Goal: Transaction & Acquisition: Purchase product/service

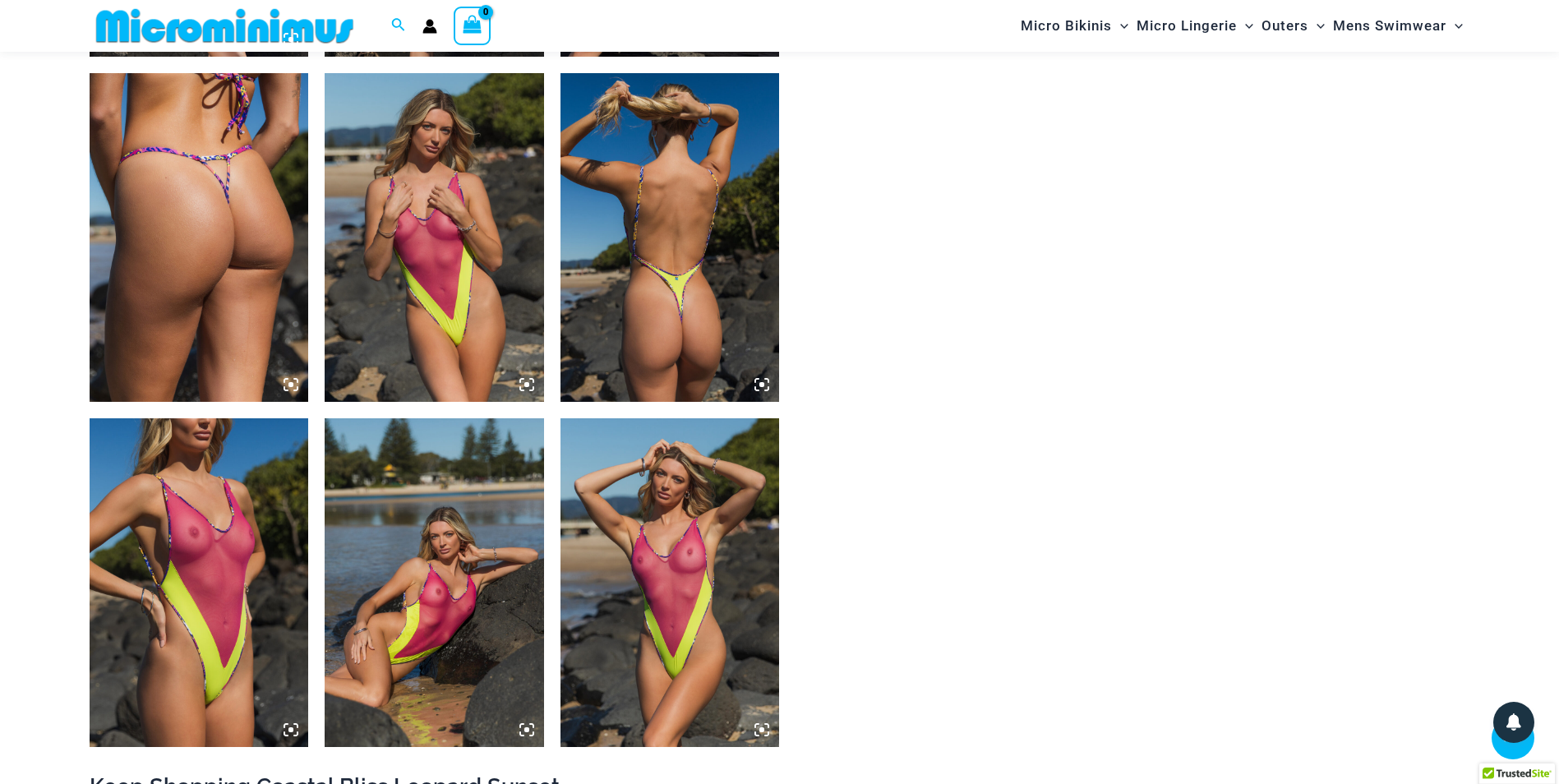
scroll to position [2531, 0]
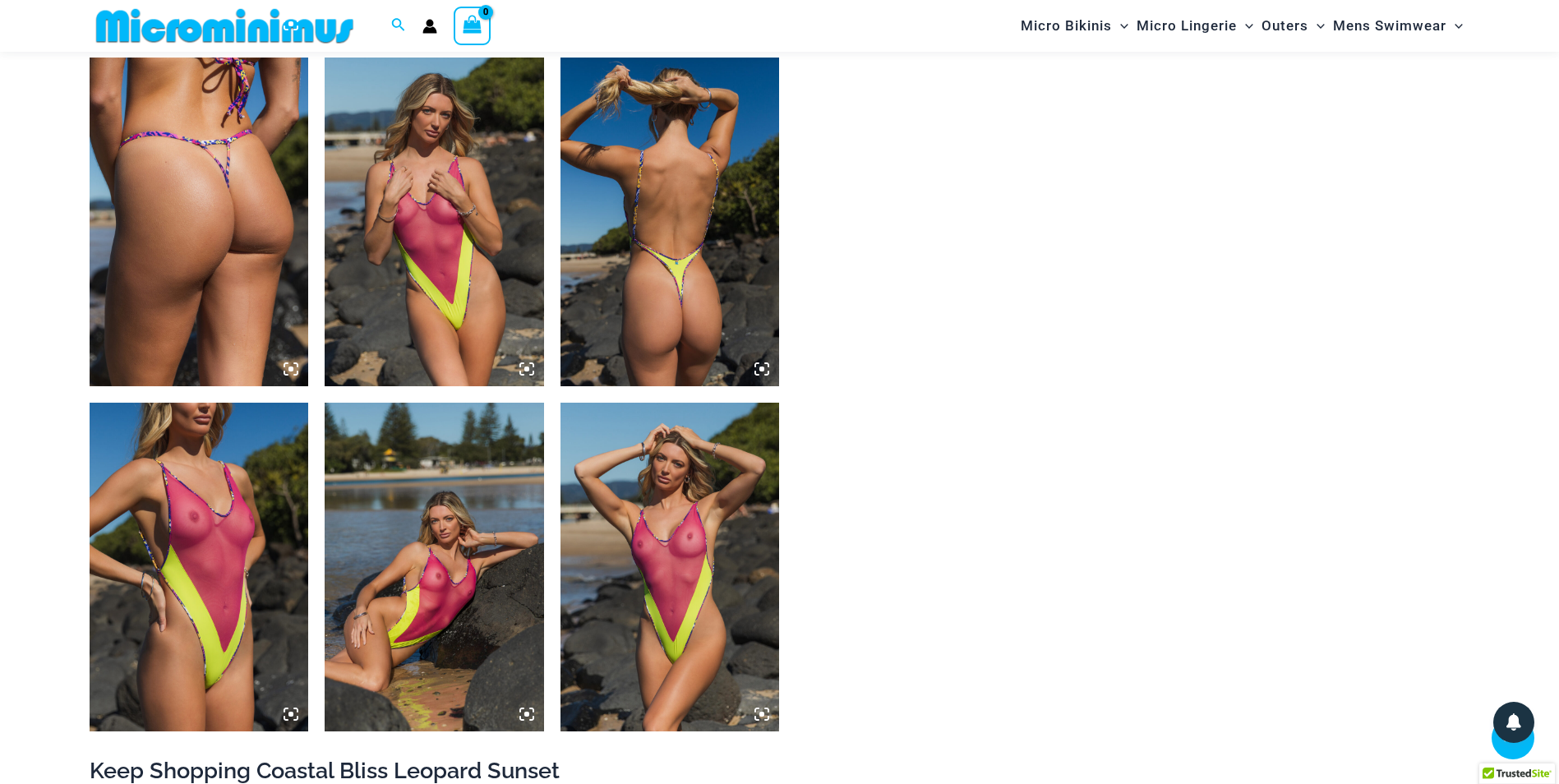
click at [282, 37] on img at bounding box center [224, 26] width 270 height 37
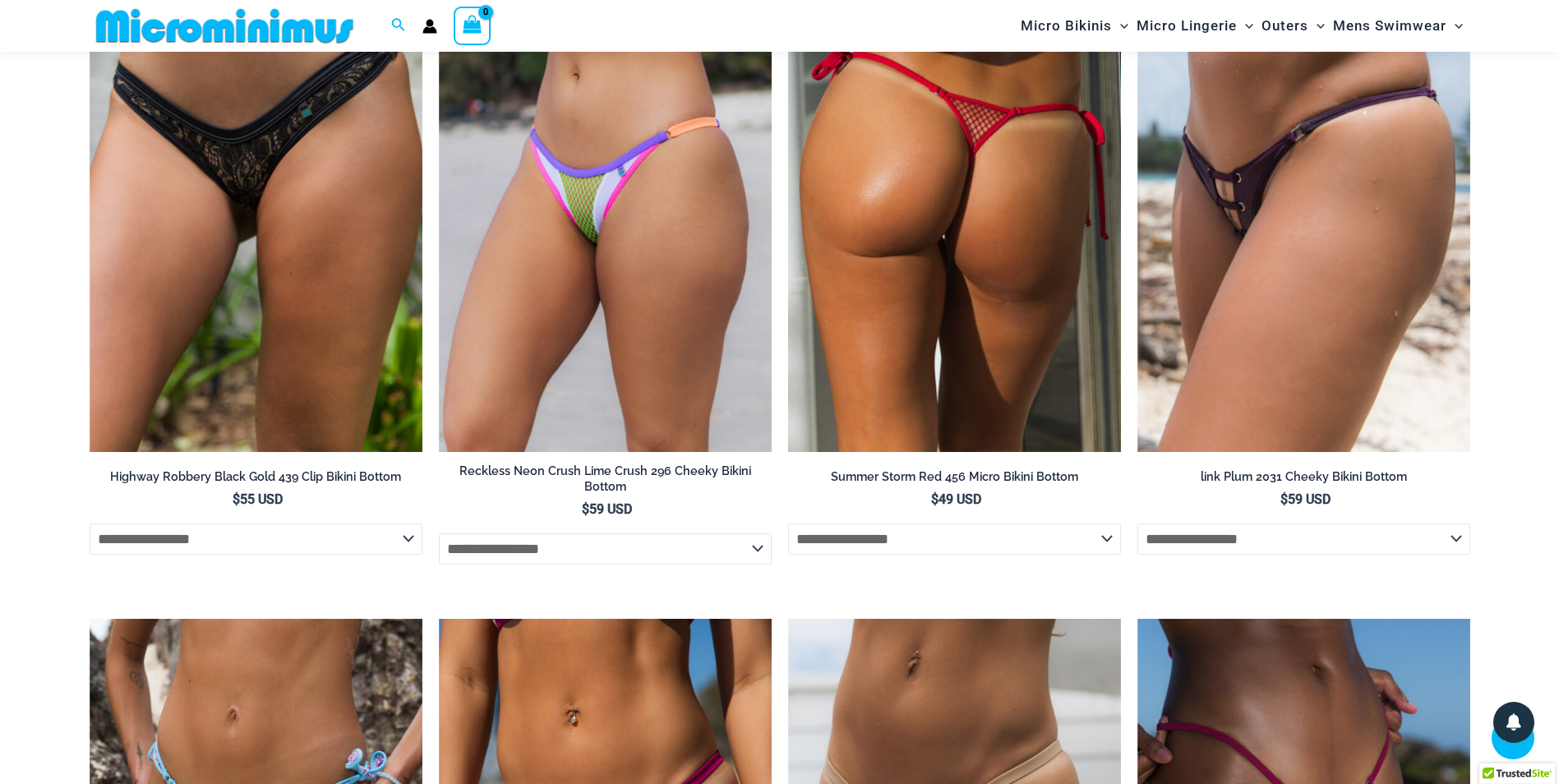
scroll to position [5079, 0]
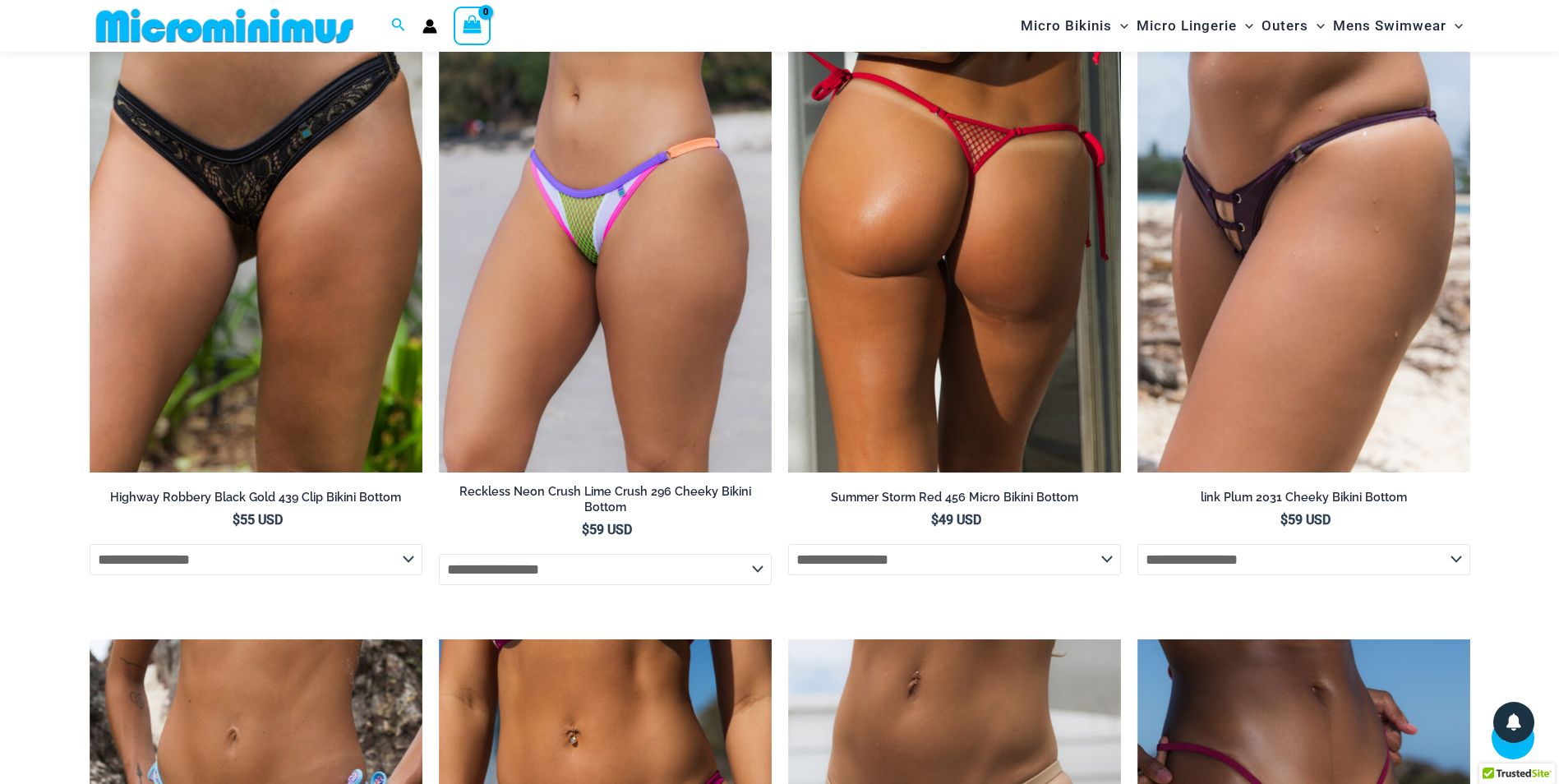
click at [978, 289] on img at bounding box center [954, 222] width 332 height 500
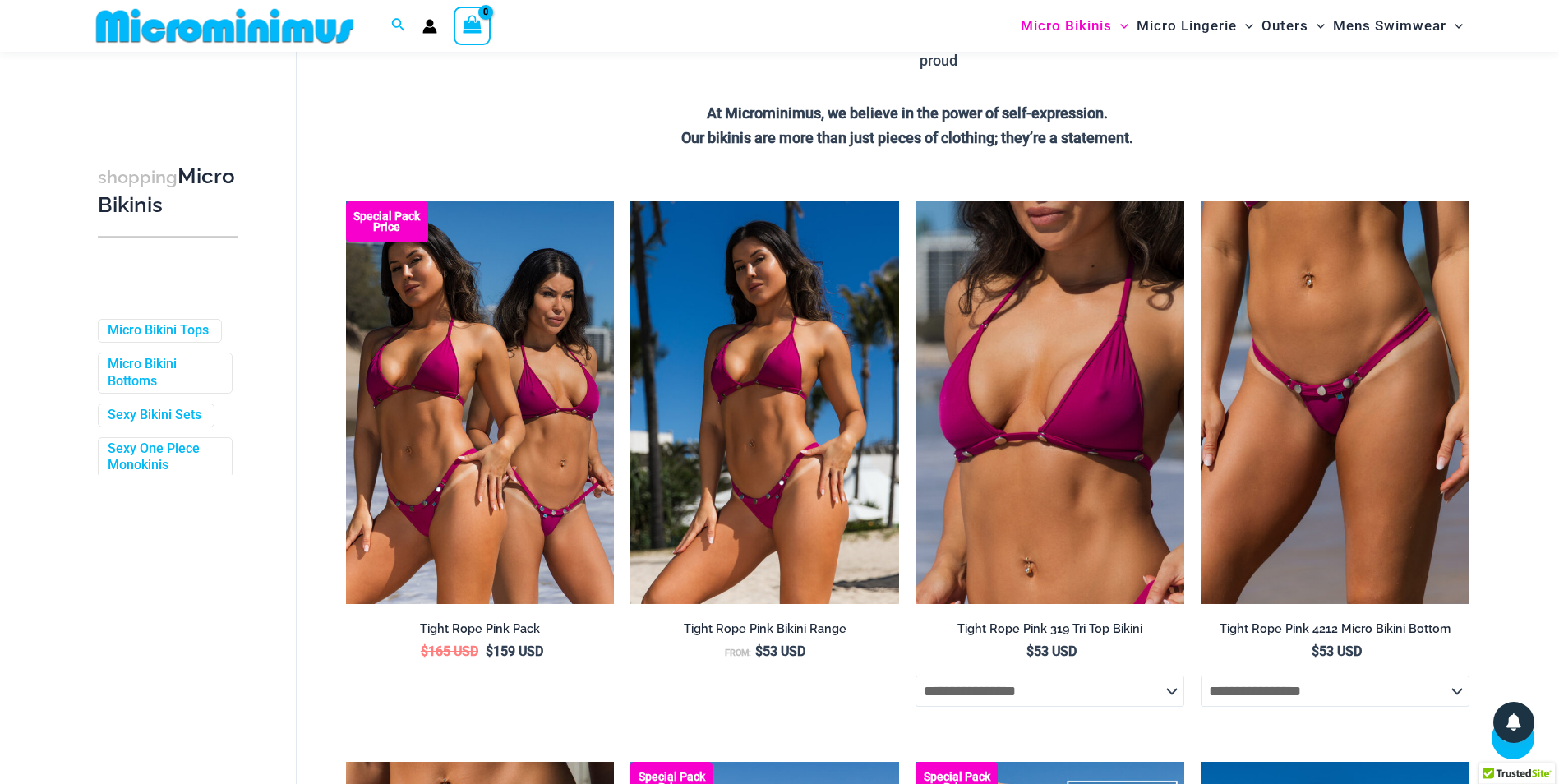
scroll to position [395, 0]
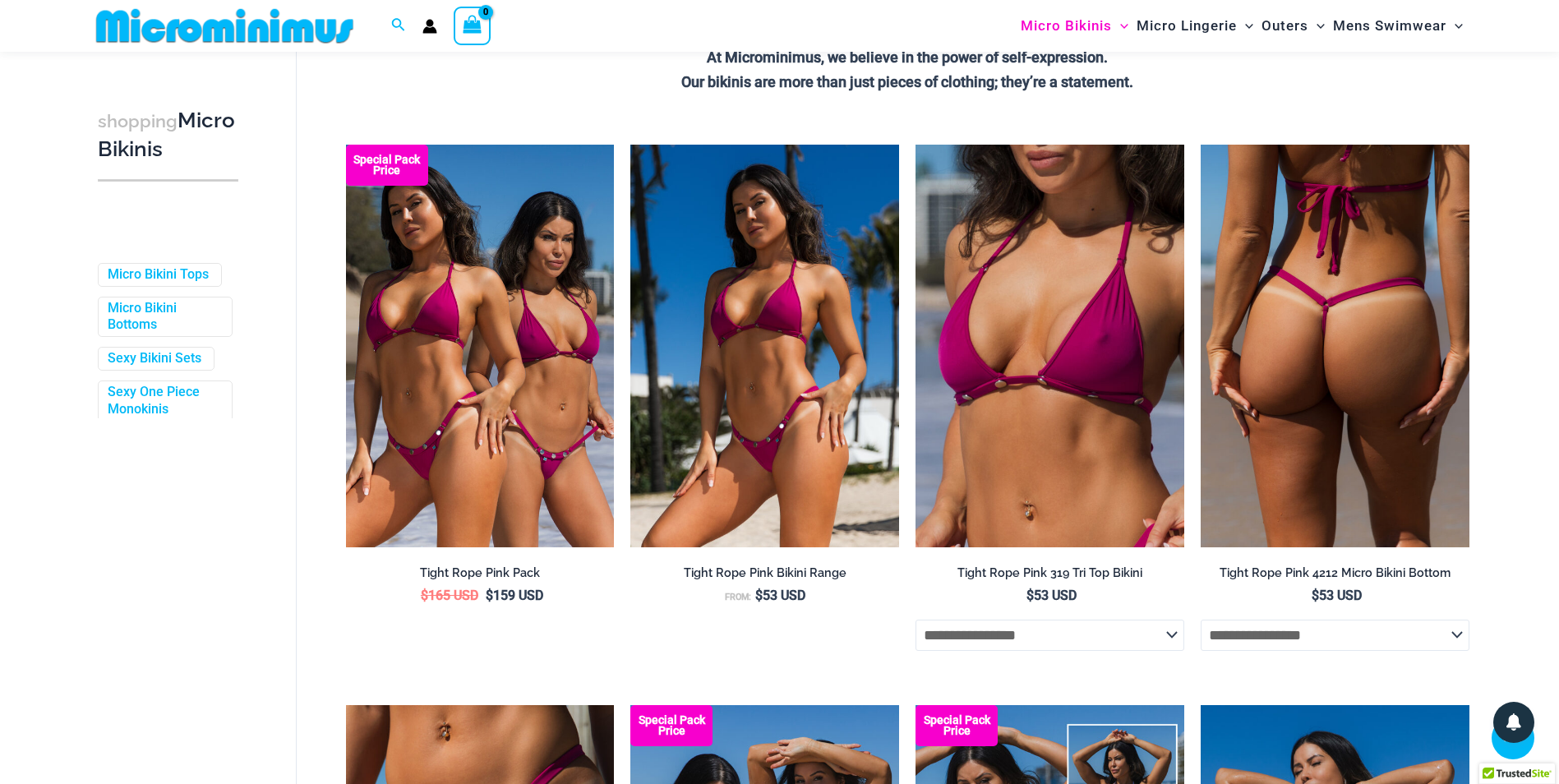
click at [1315, 347] on img at bounding box center [1335, 346] width 269 height 403
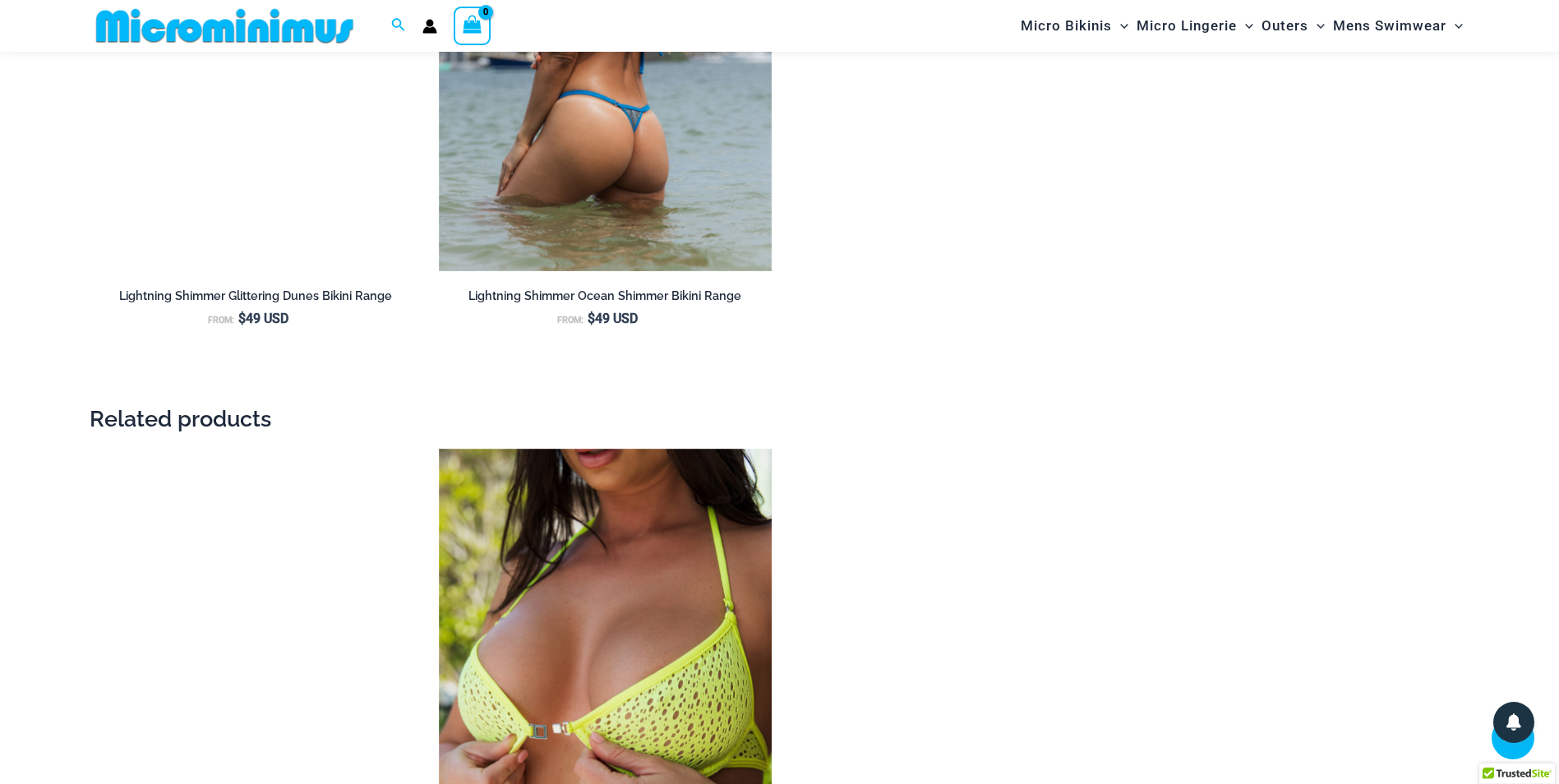
scroll to position [2204, 0]
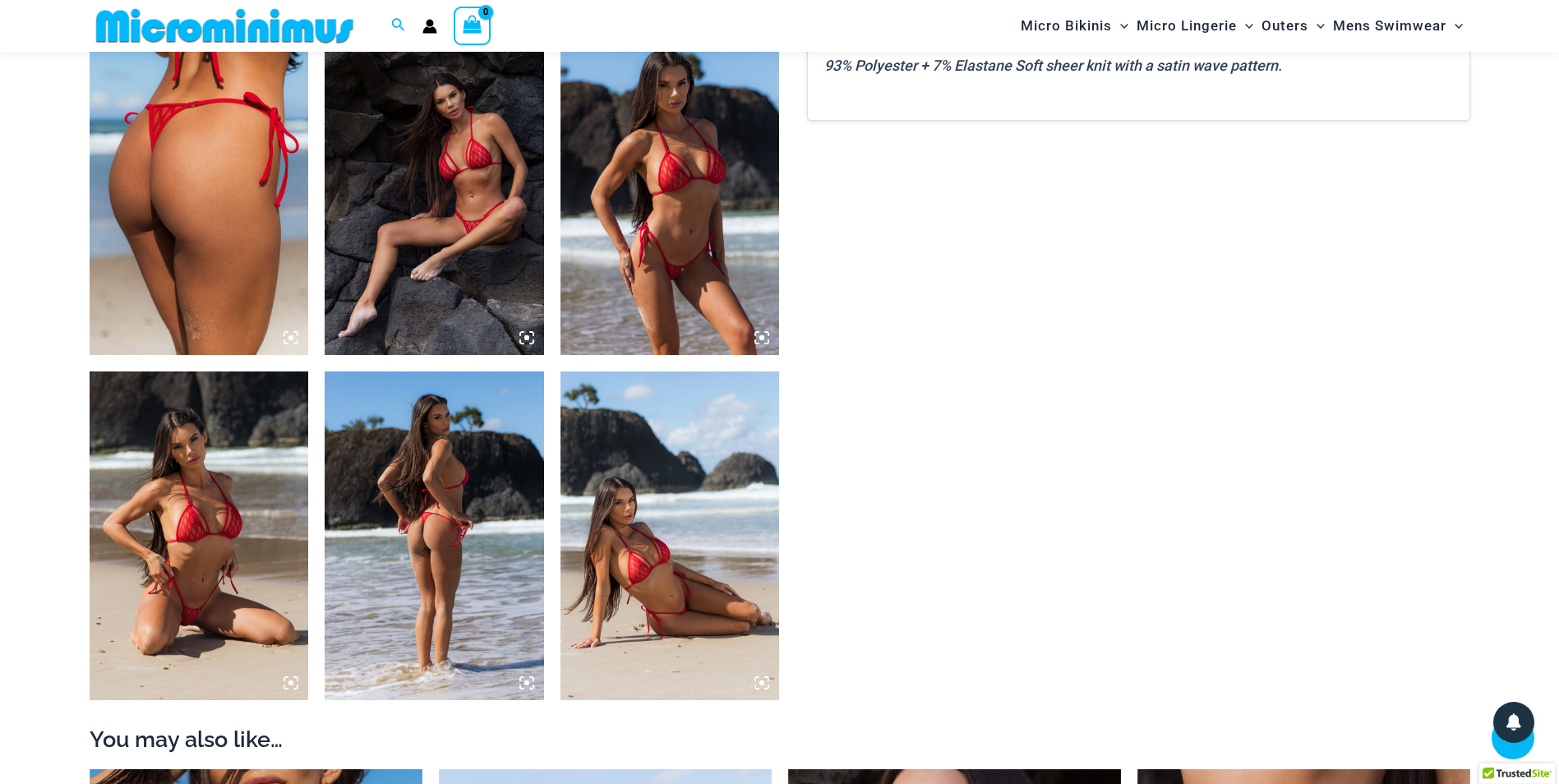
scroll to position [1219, 0]
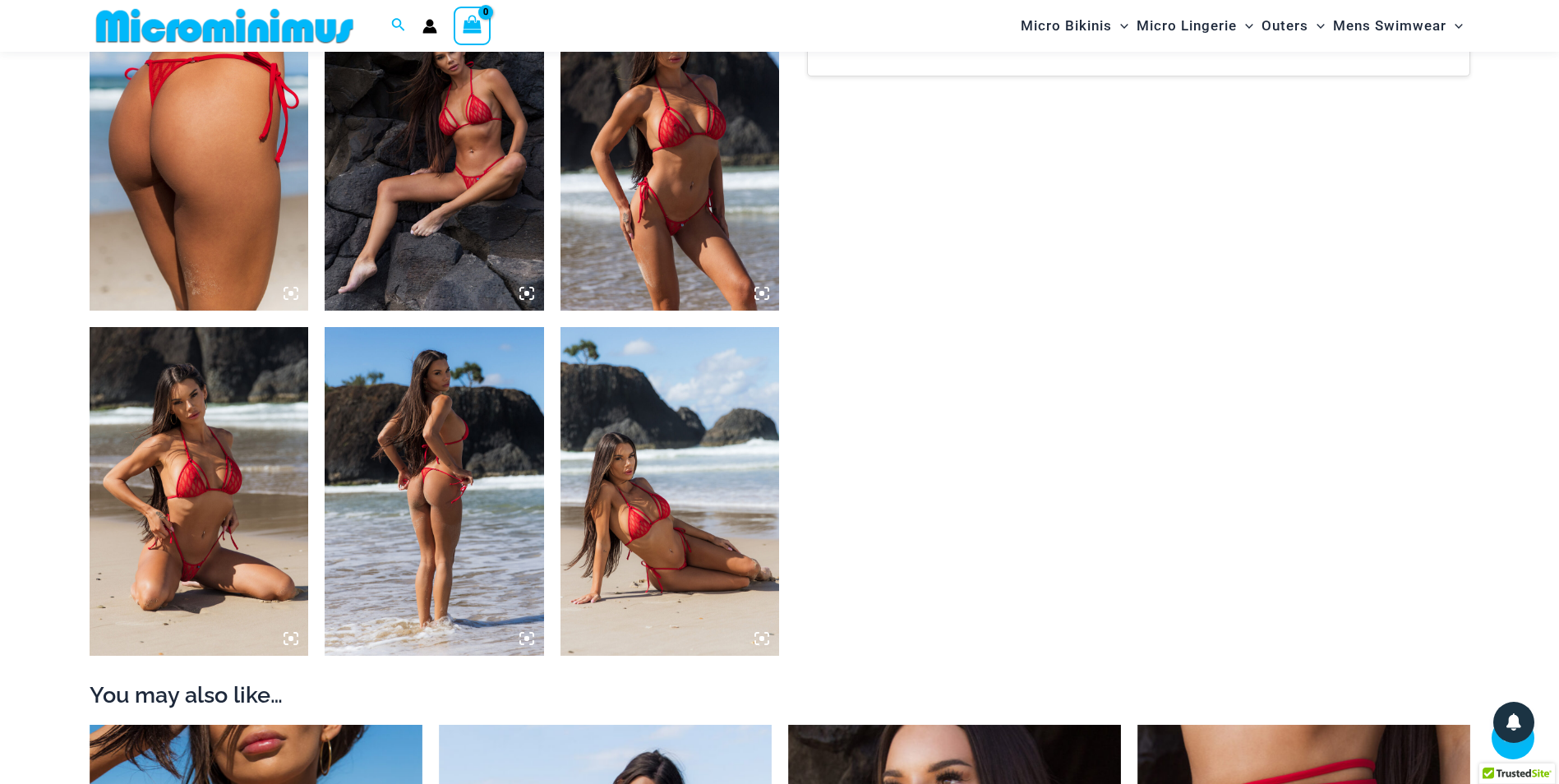
click at [191, 466] on img at bounding box center [198, 490] width 219 height 328
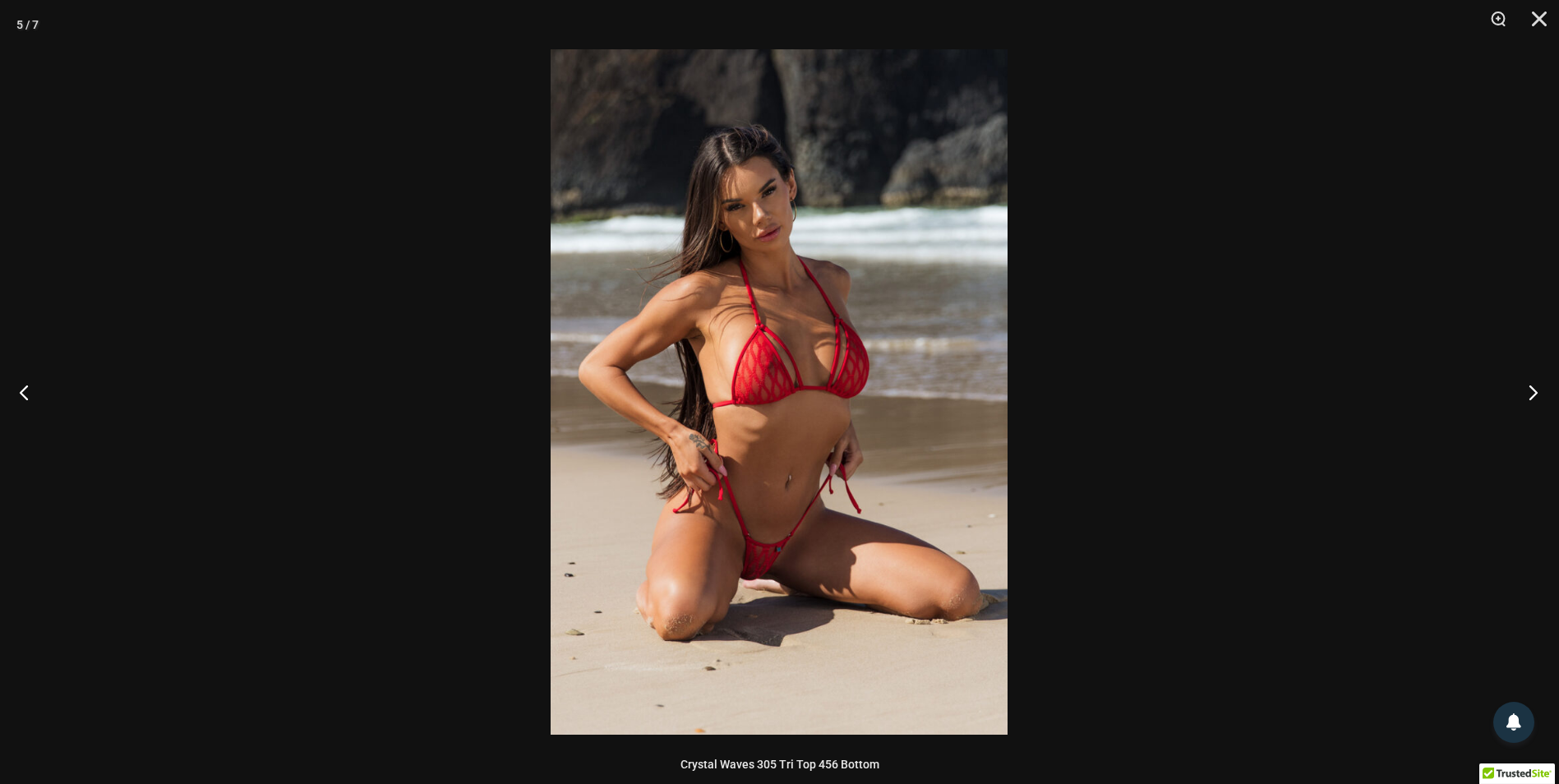
click at [1524, 402] on button "Next" at bounding box center [1528, 391] width 62 height 82
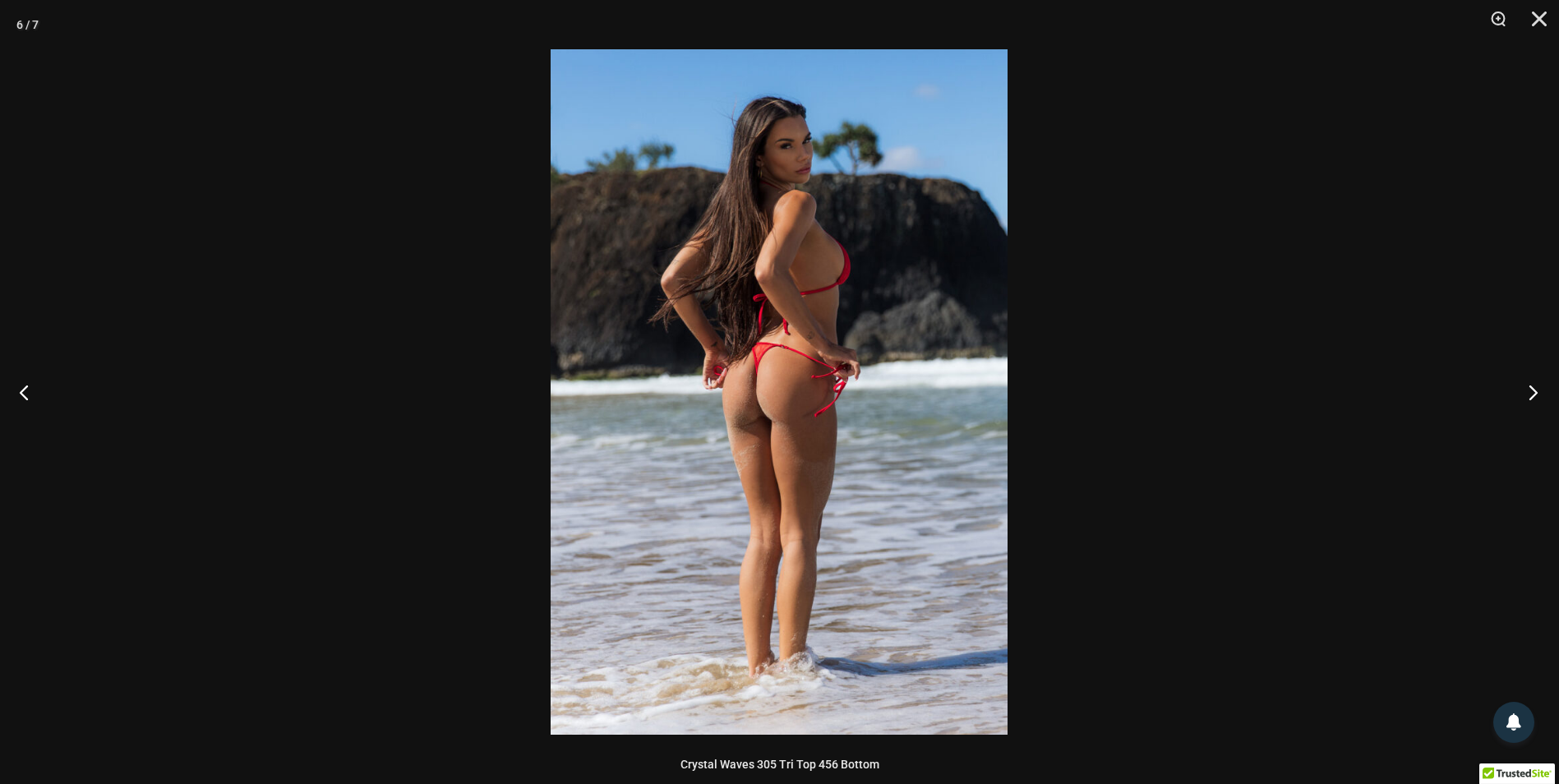
click at [1524, 401] on button "Next" at bounding box center [1528, 391] width 62 height 82
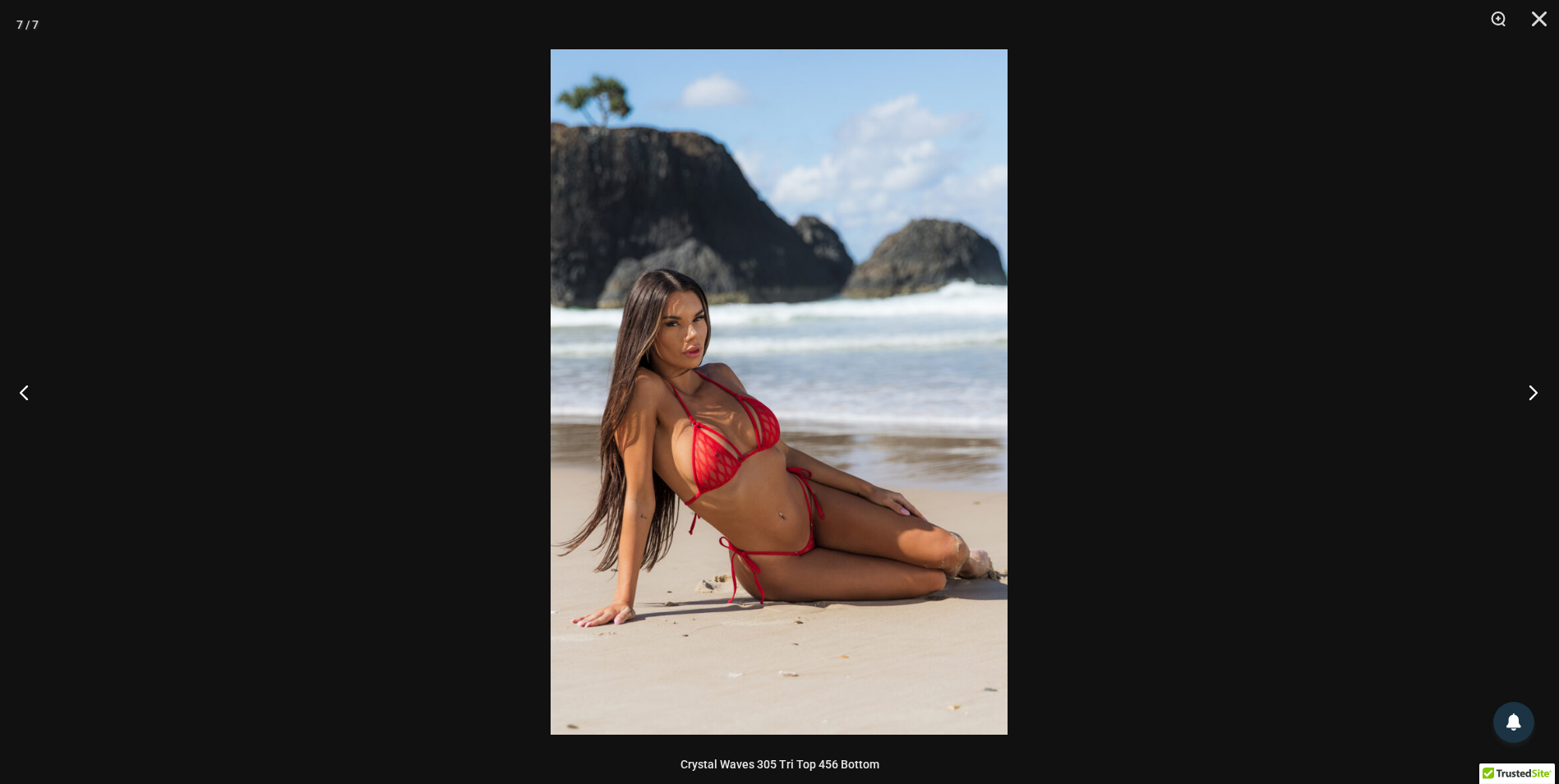
click at [1525, 379] on button "Next" at bounding box center [1528, 391] width 62 height 82
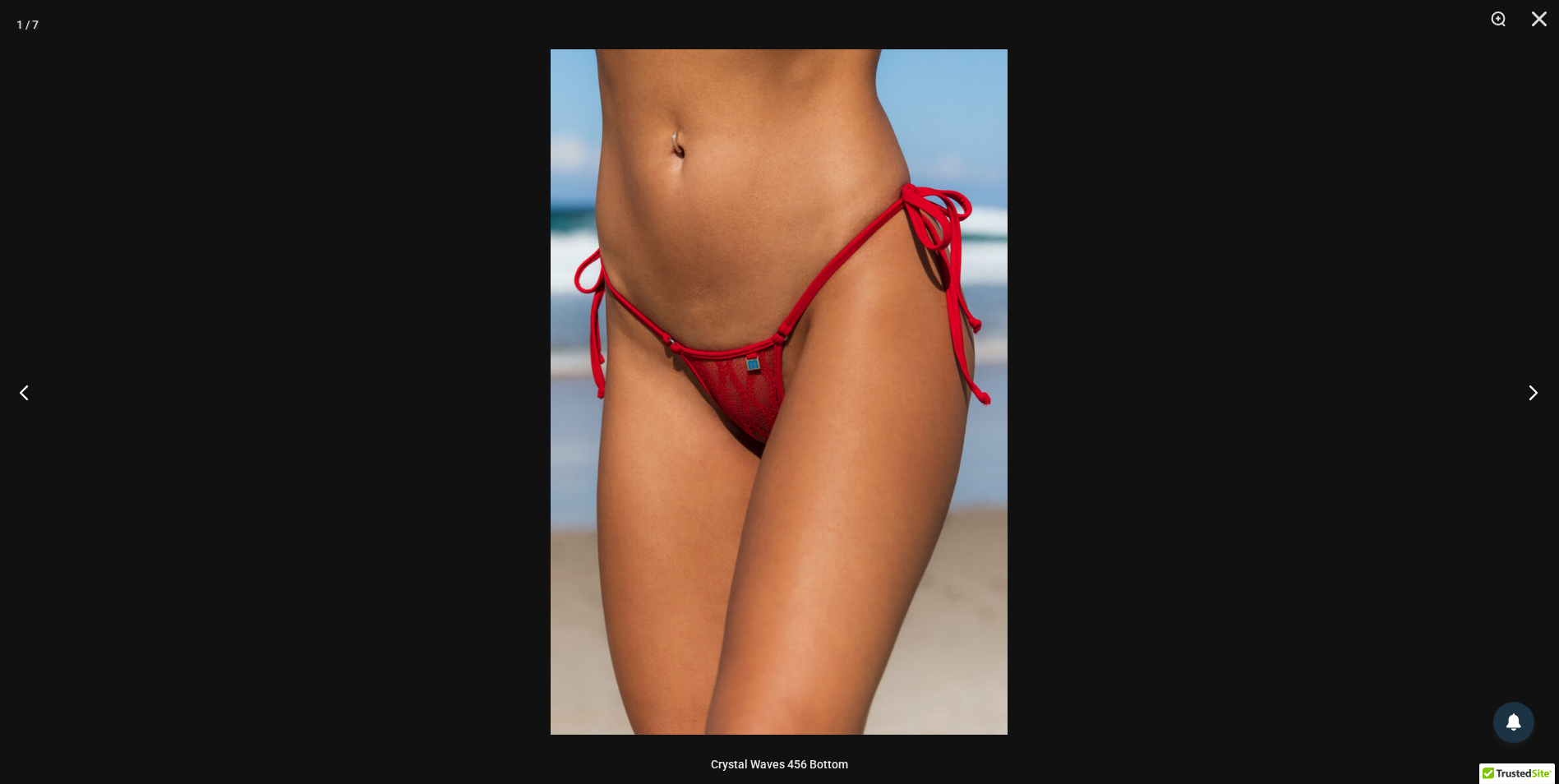
click at [1523, 393] on button "Next" at bounding box center [1528, 391] width 62 height 82
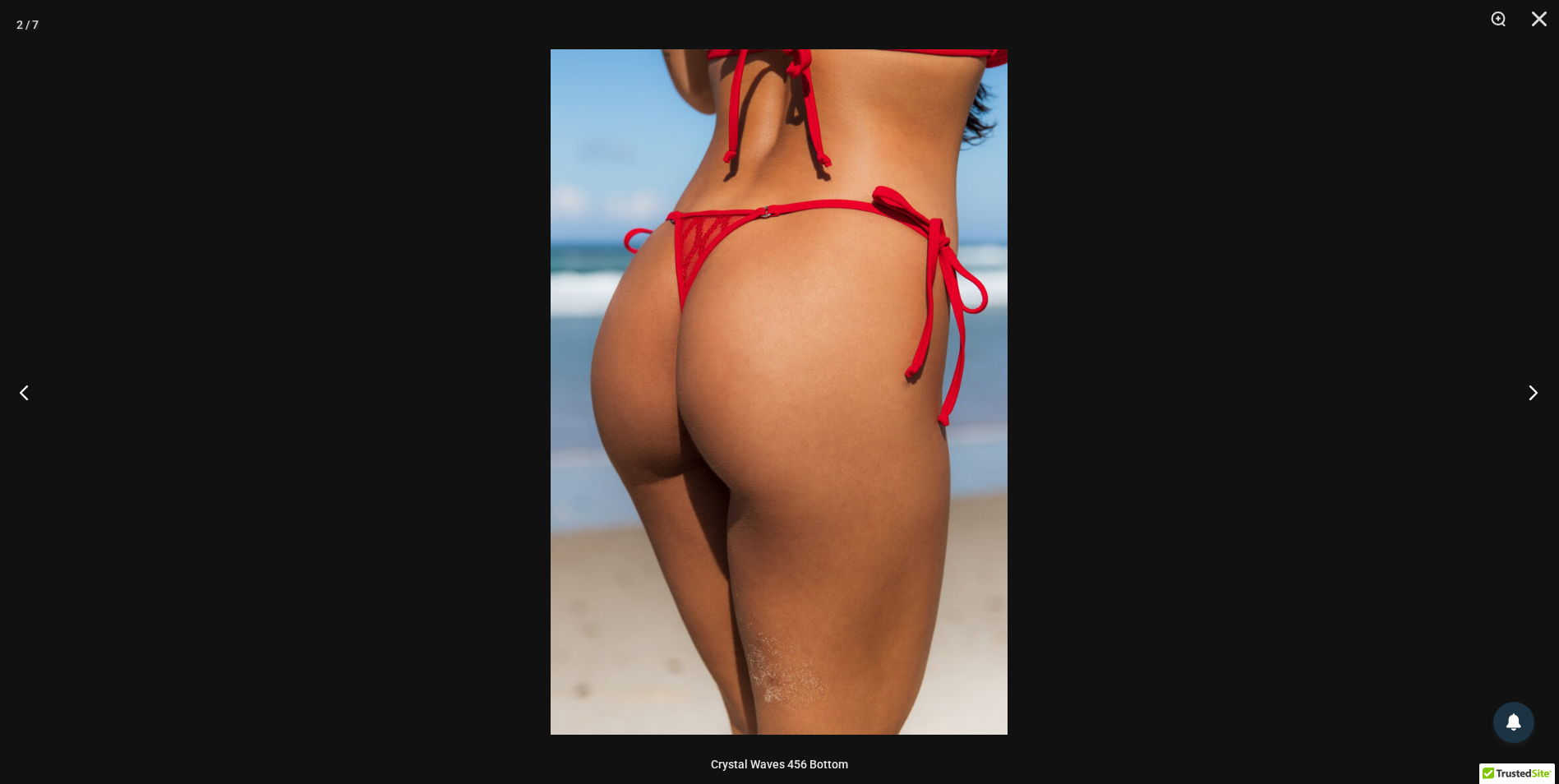
click at [1523, 393] on button "Next" at bounding box center [1528, 391] width 62 height 82
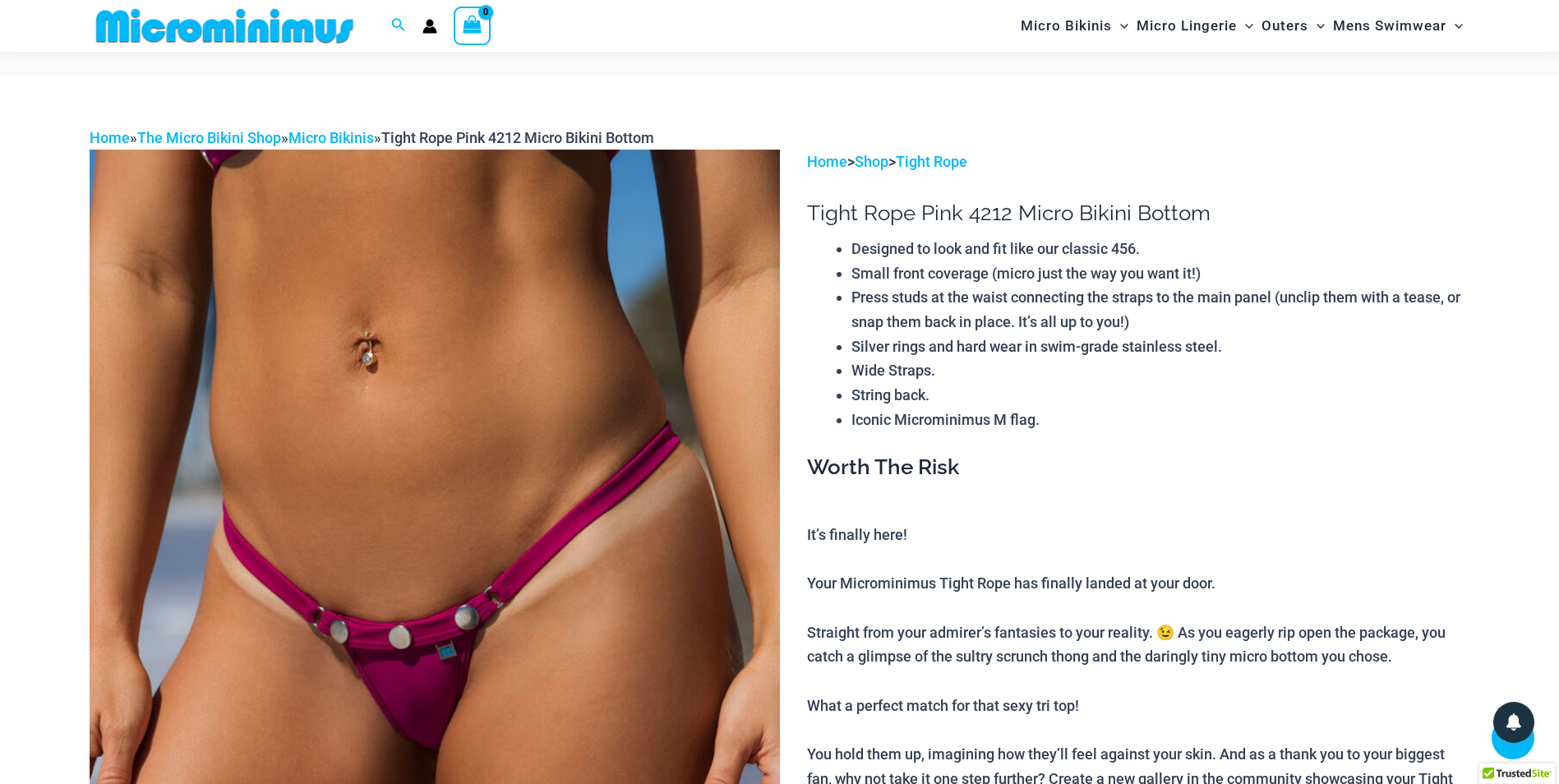
scroll to position [643, 0]
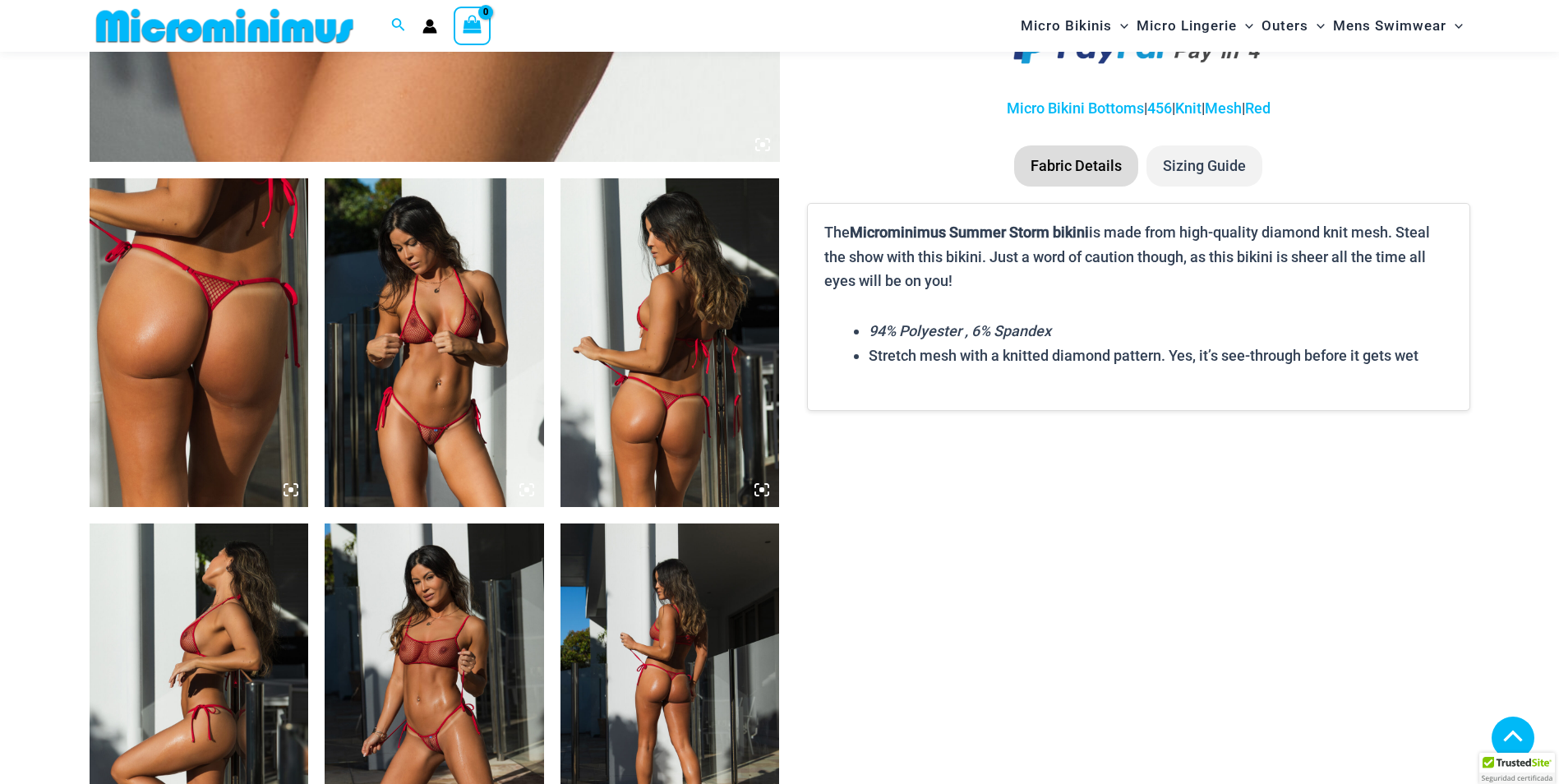
scroll to position [1053, 0]
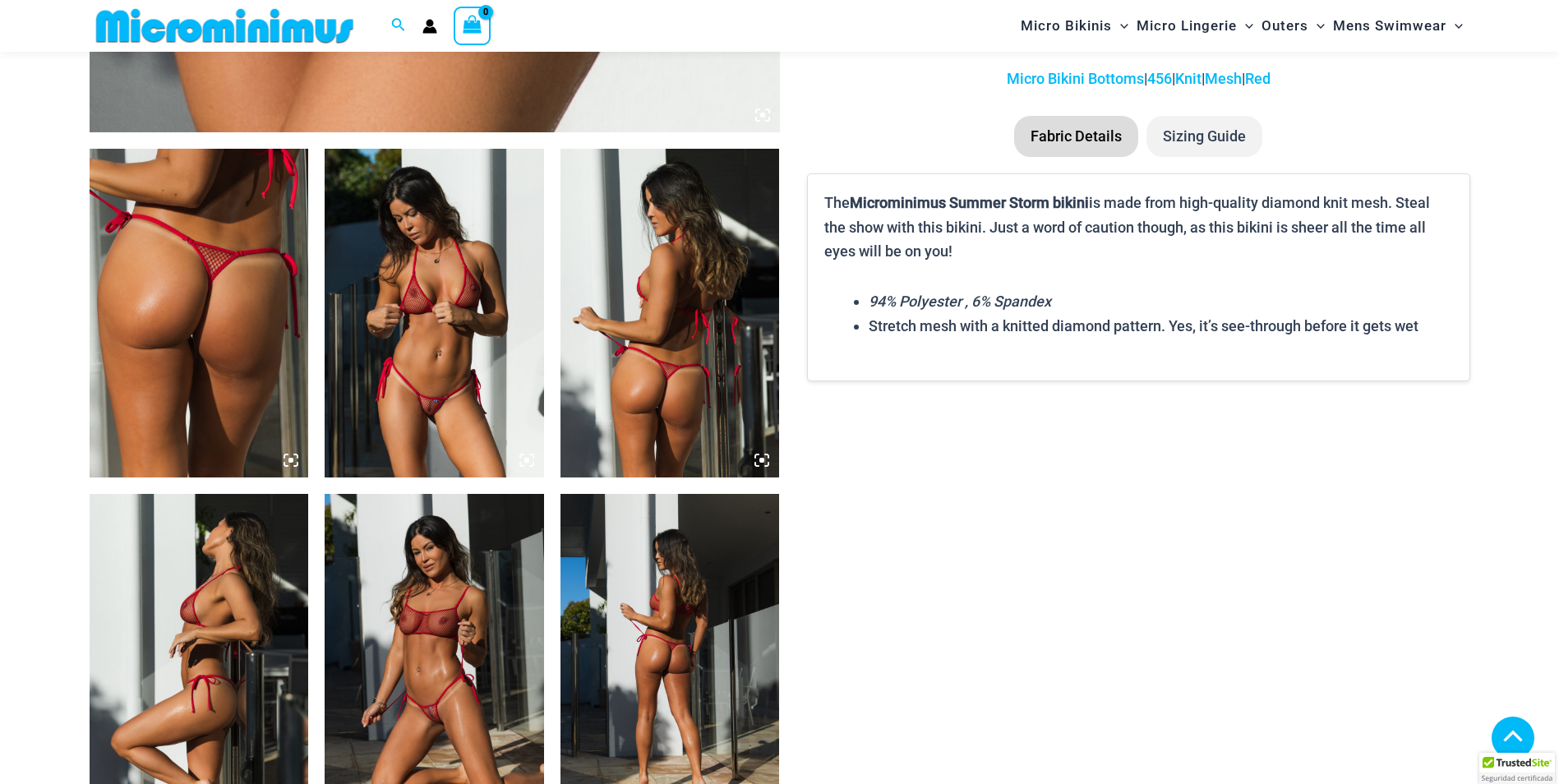
click at [406, 349] on img at bounding box center [433, 313] width 219 height 328
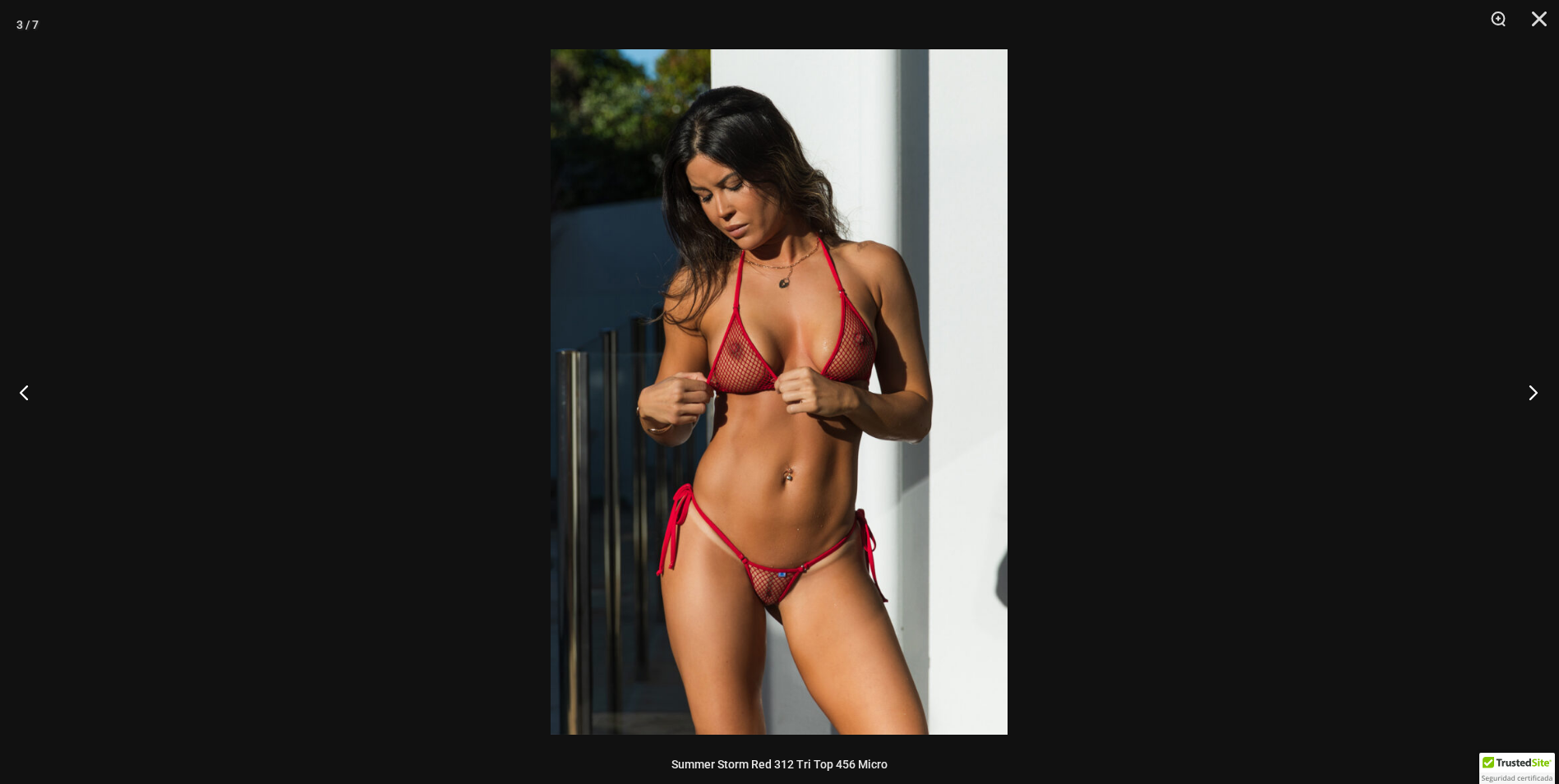
click at [1531, 390] on button "Next" at bounding box center [1528, 391] width 62 height 82
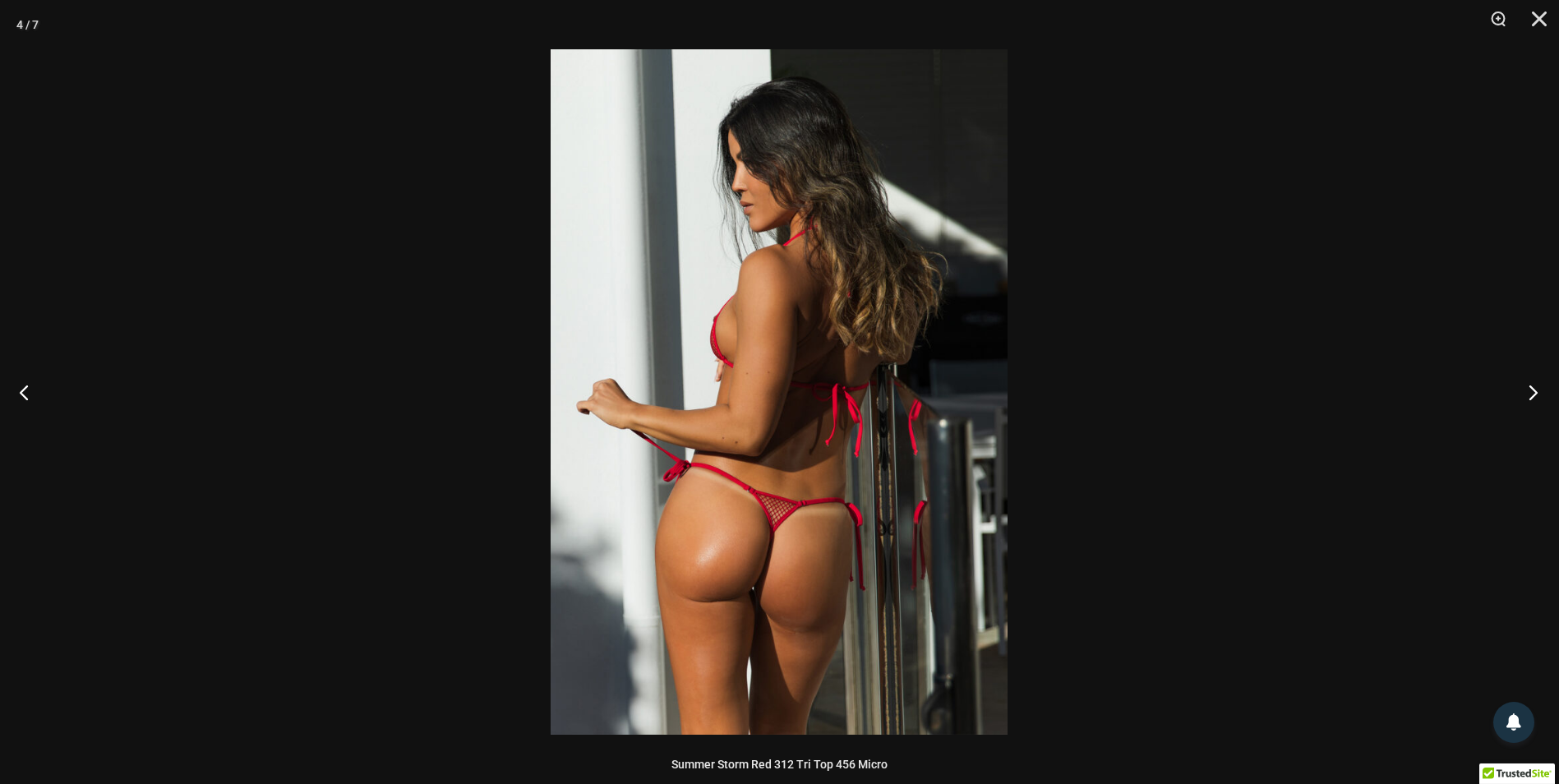
click at [1527, 387] on button "Next" at bounding box center [1528, 391] width 62 height 82
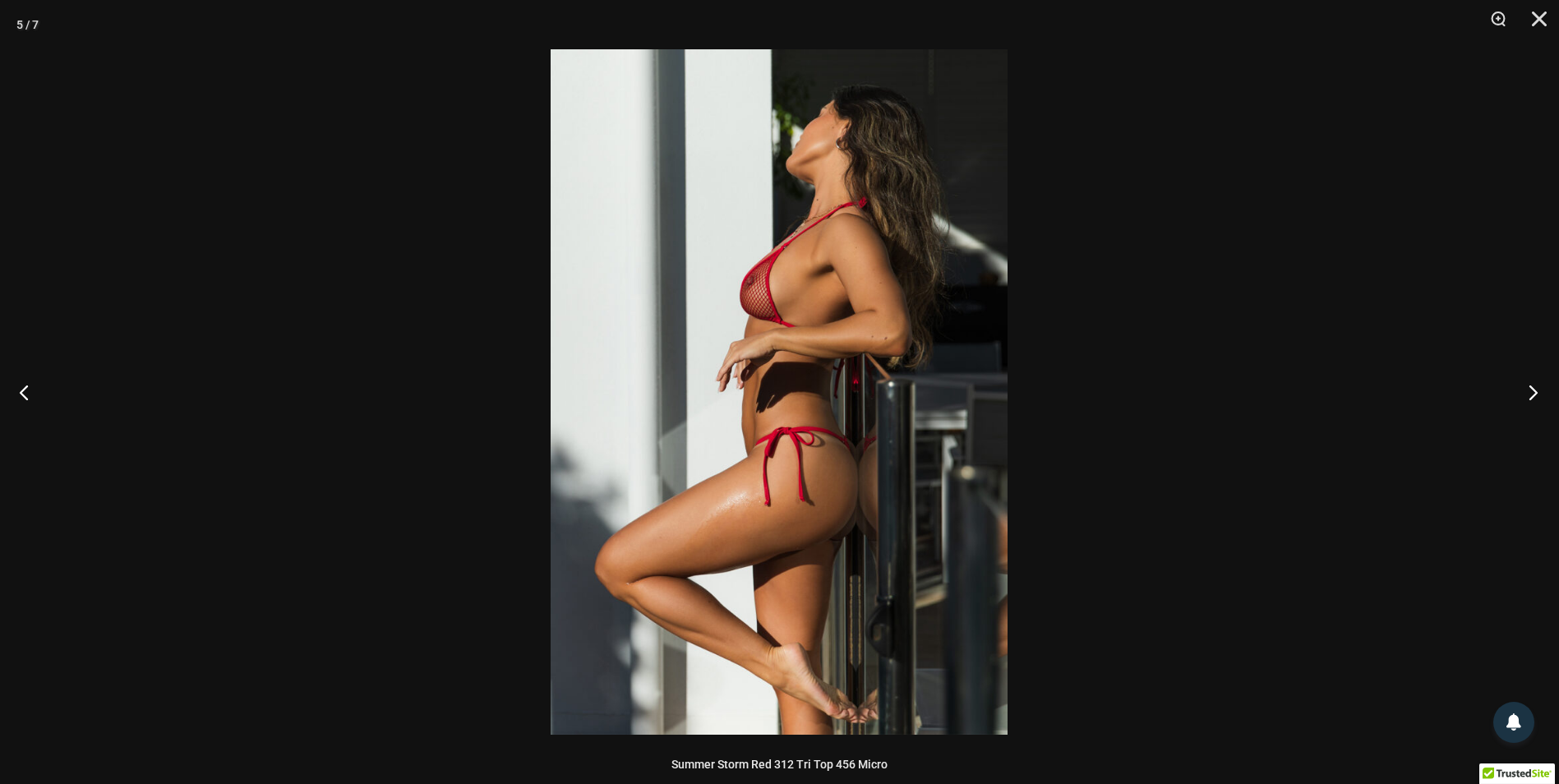
click at [1499, 385] on button "Next" at bounding box center [1528, 391] width 62 height 82
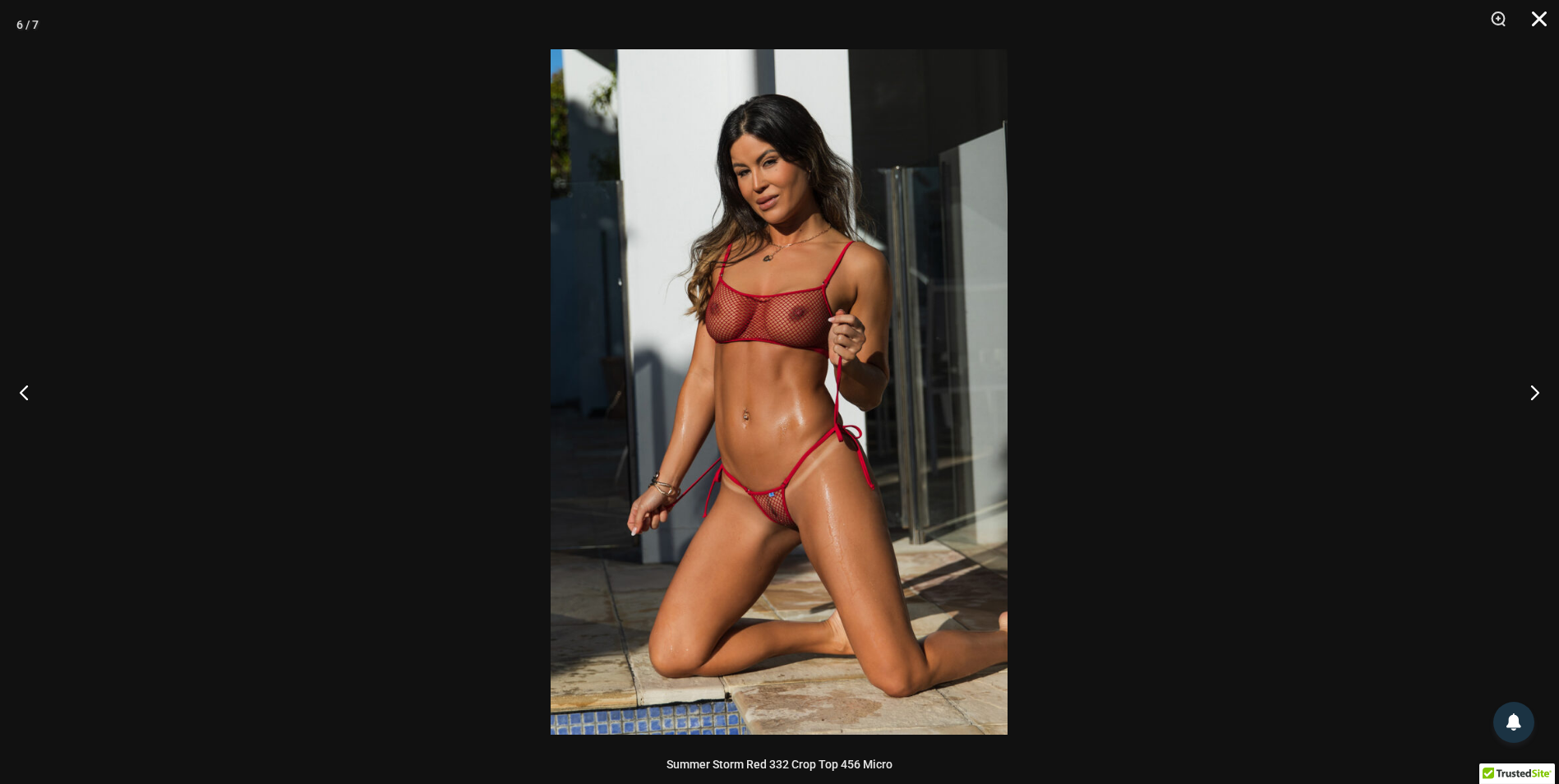
click at [1550, 31] on button "Close" at bounding box center [1533, 25] width 41 height 50
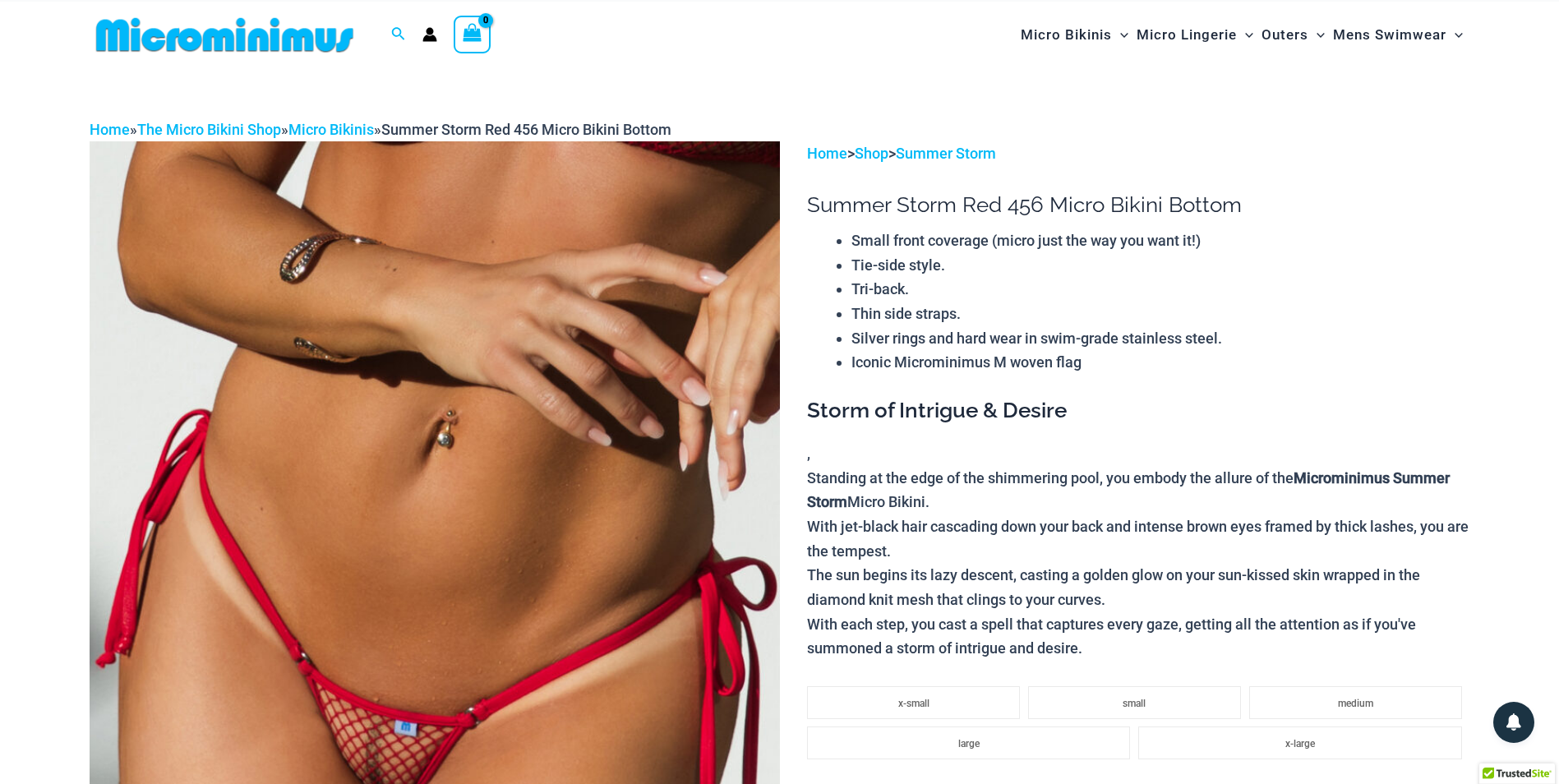
scroll to position [0, 0]
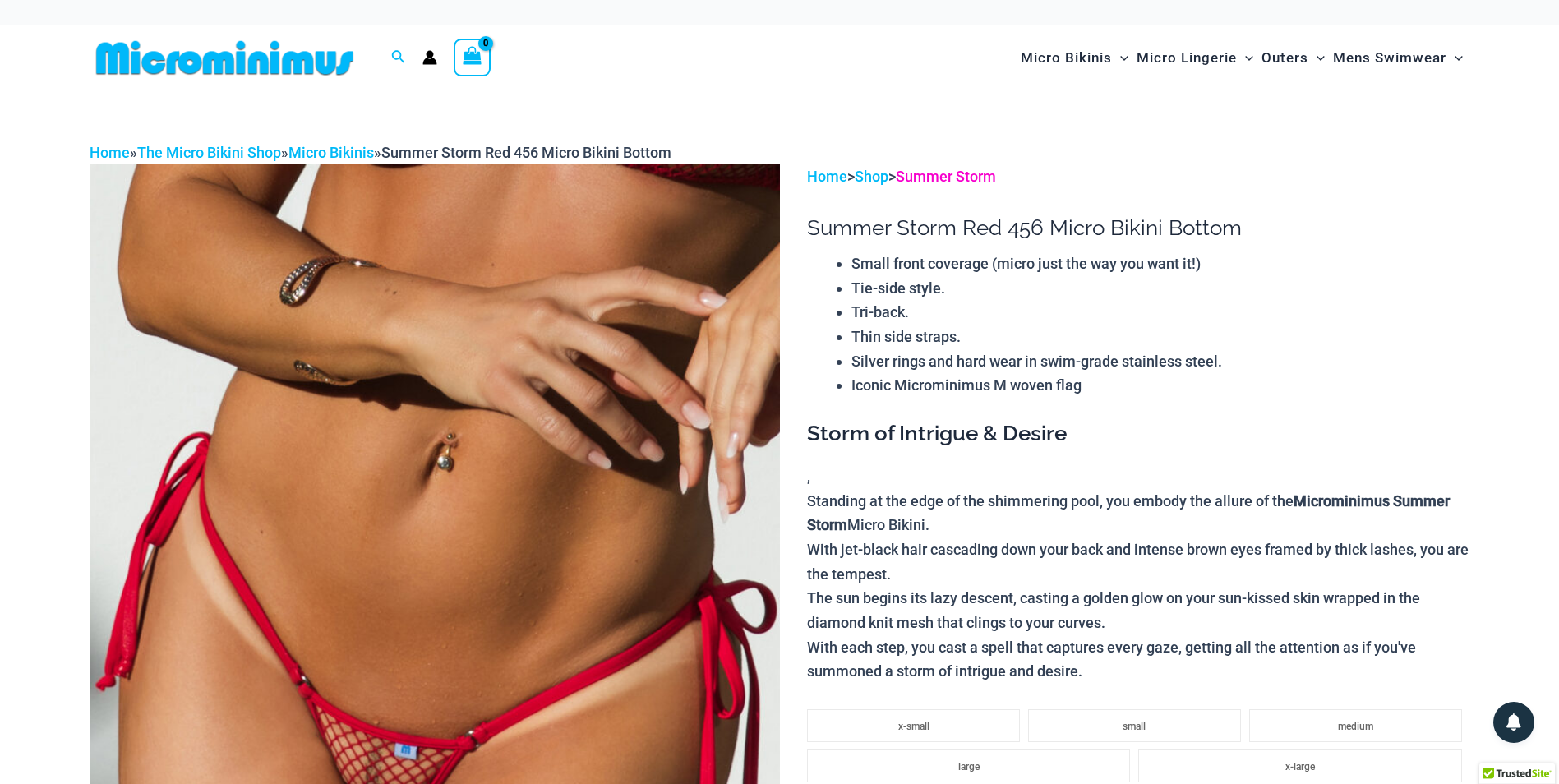
click at [944, 170] on link "Summer Storm" at bounding box center [945, 176] width 100 height 17
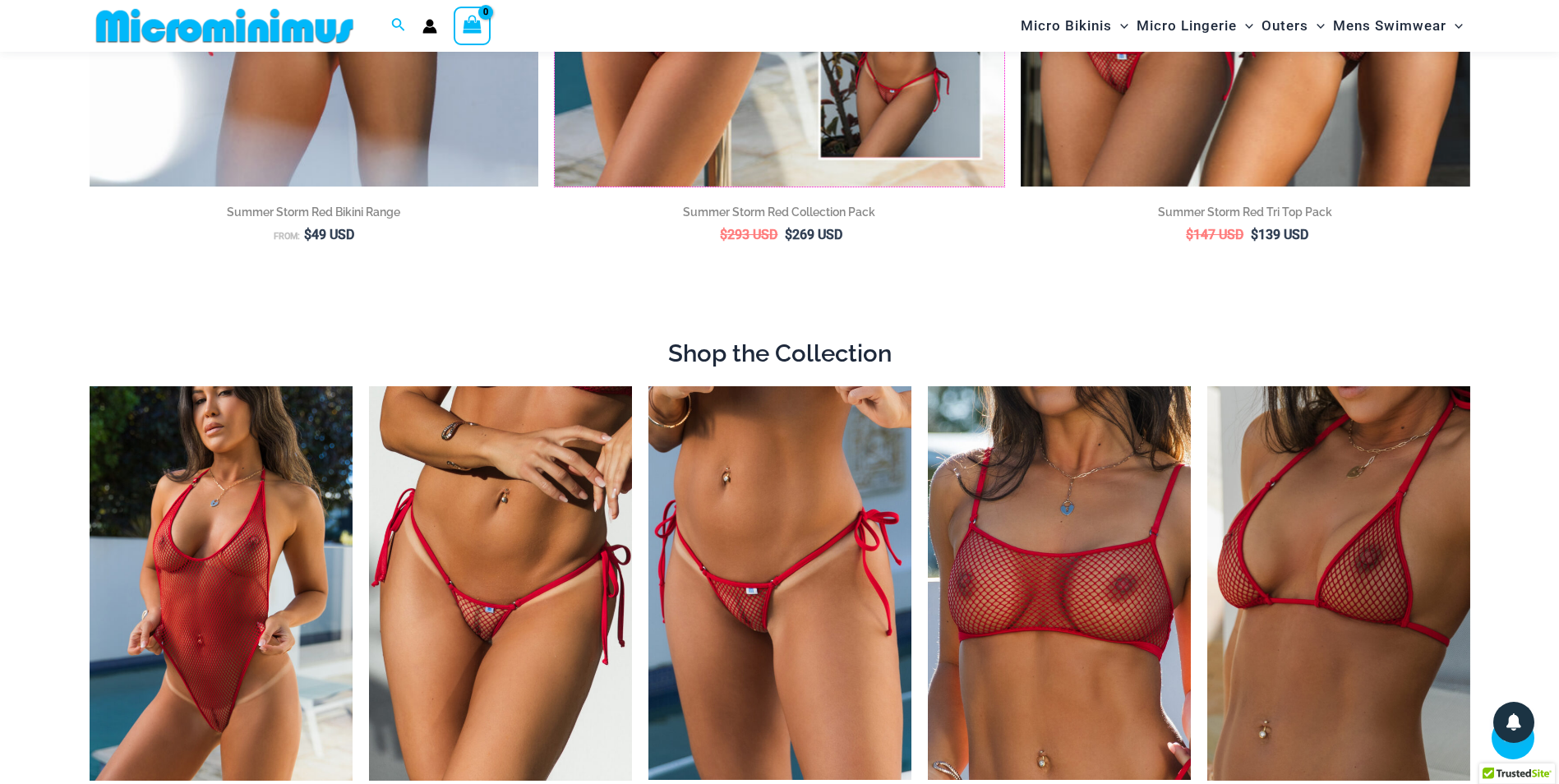
scroll to position [726, 0]
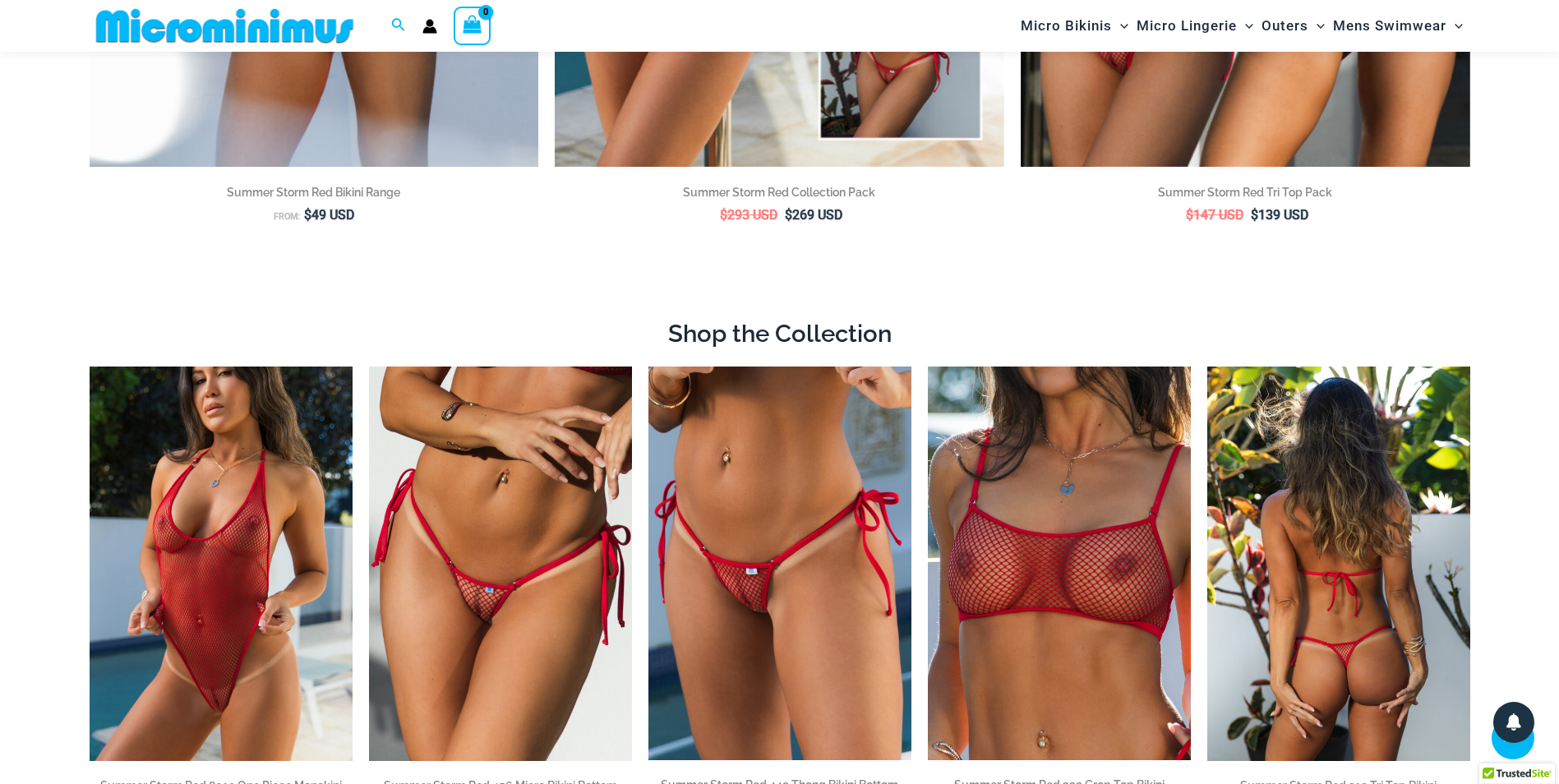
click at [1382, 552] on img at bounding box center [1338, 563] width 263 height 394
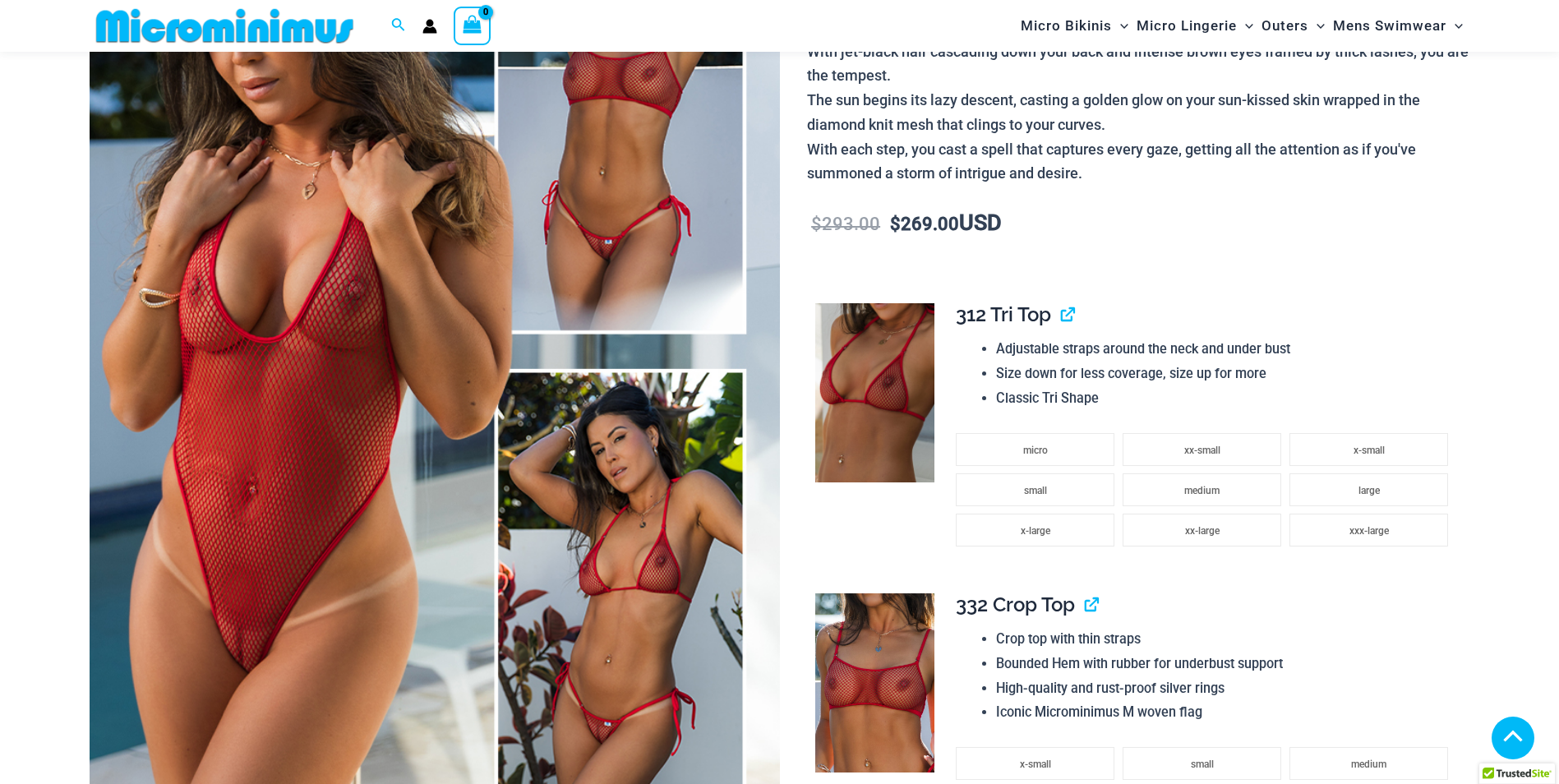
scroll to position [313, 0]
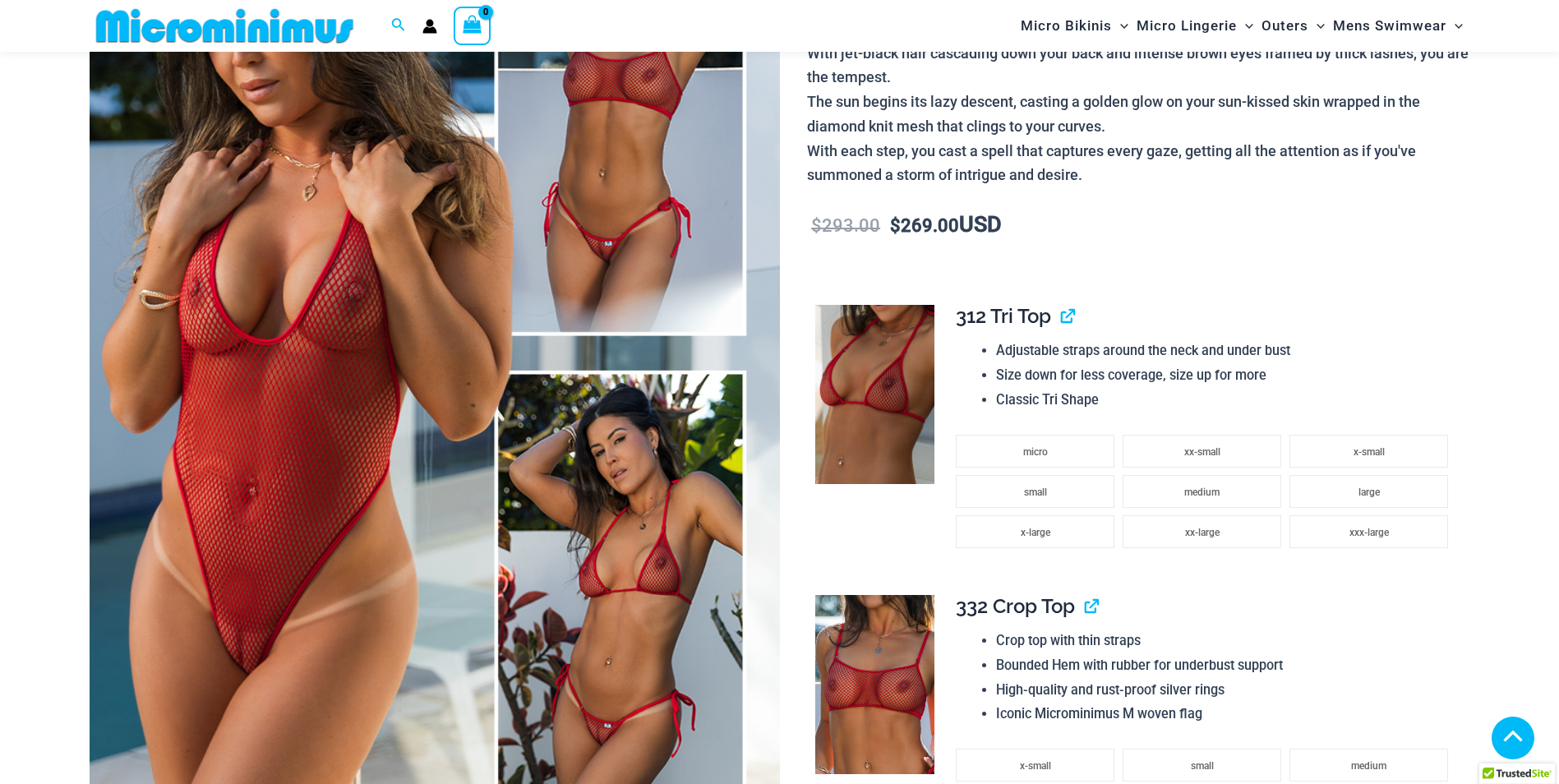
click at [596, 182] on img at bounding box center [434, 354] width 691 height 1035
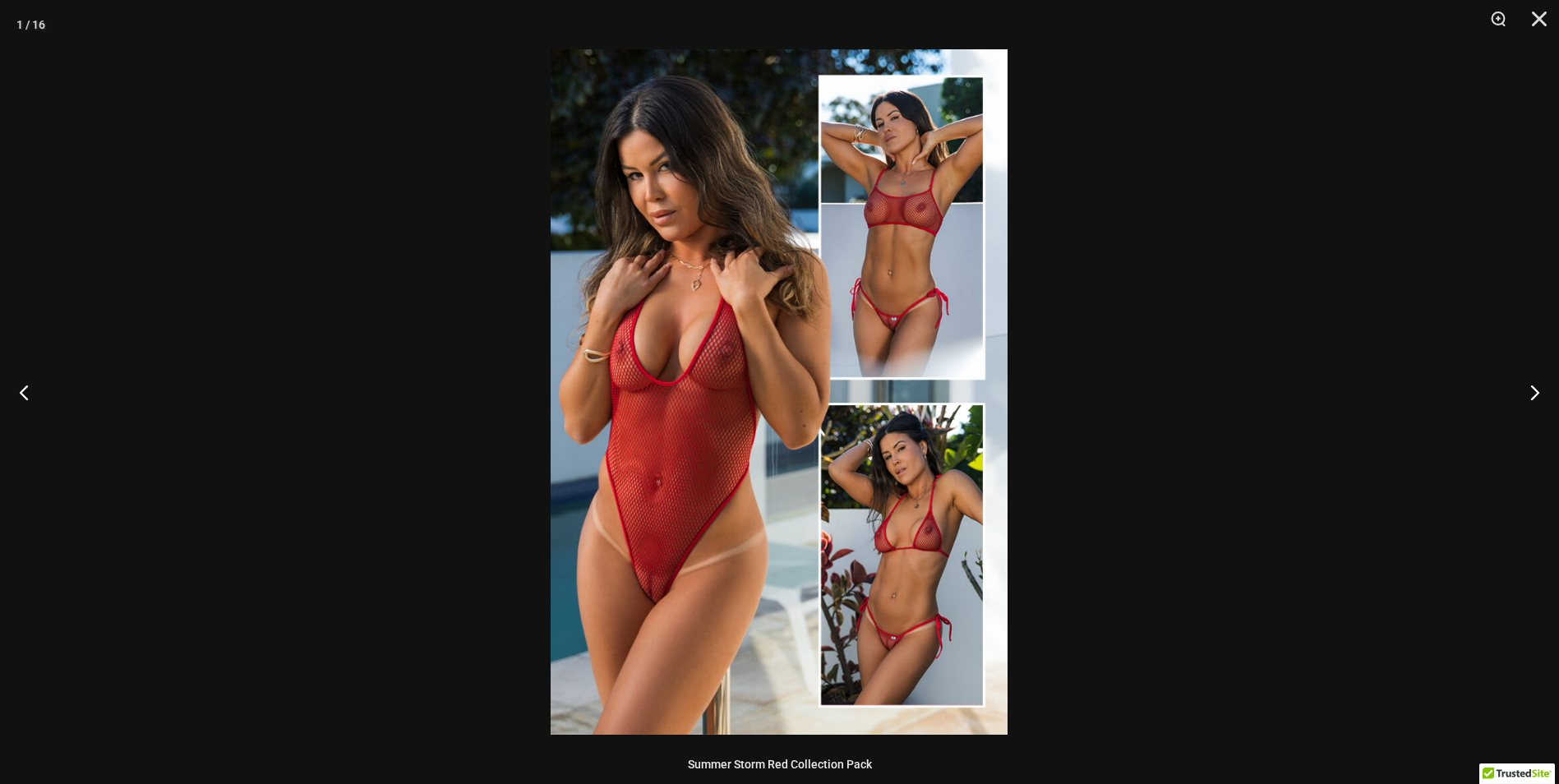
click at [1520, 226] on div at bounding box center [779, 392] width 1559 height 784
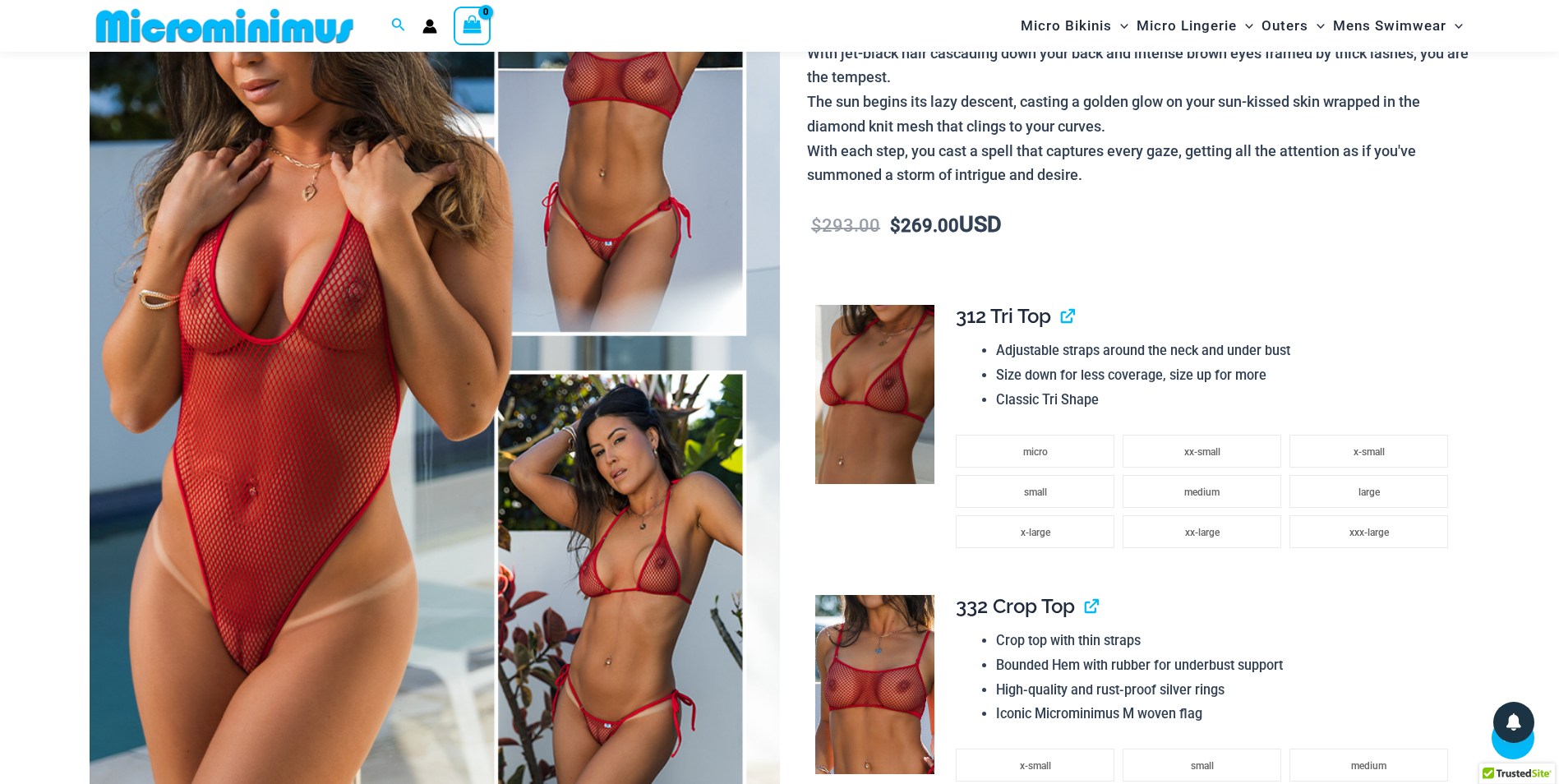
click at [311, 461] on img at bounding box center [434, 354] width 691 height 1035
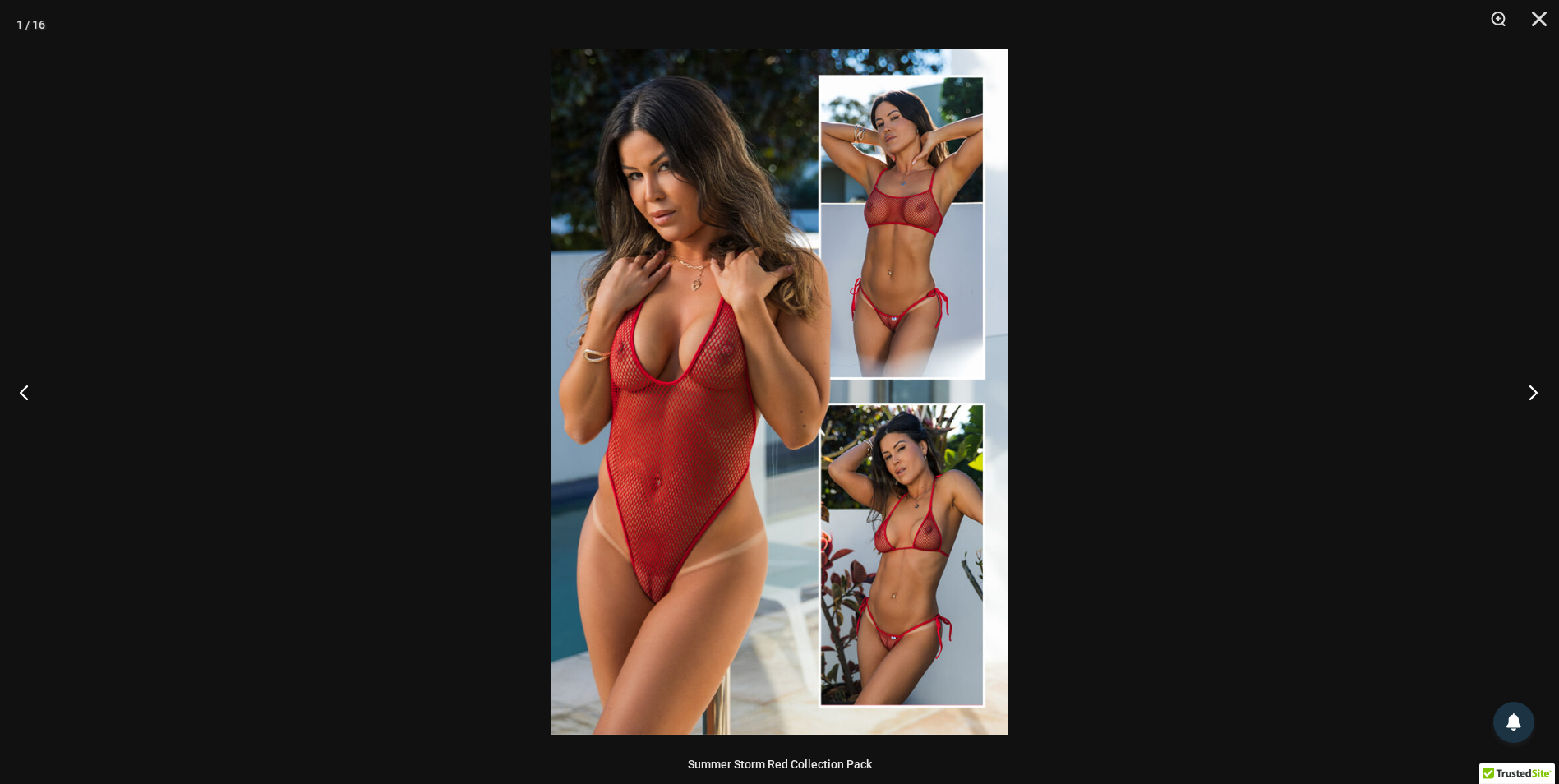
click at [1528, 416] on button "Next" at bounding box center [1528, 391] width 62 height 82
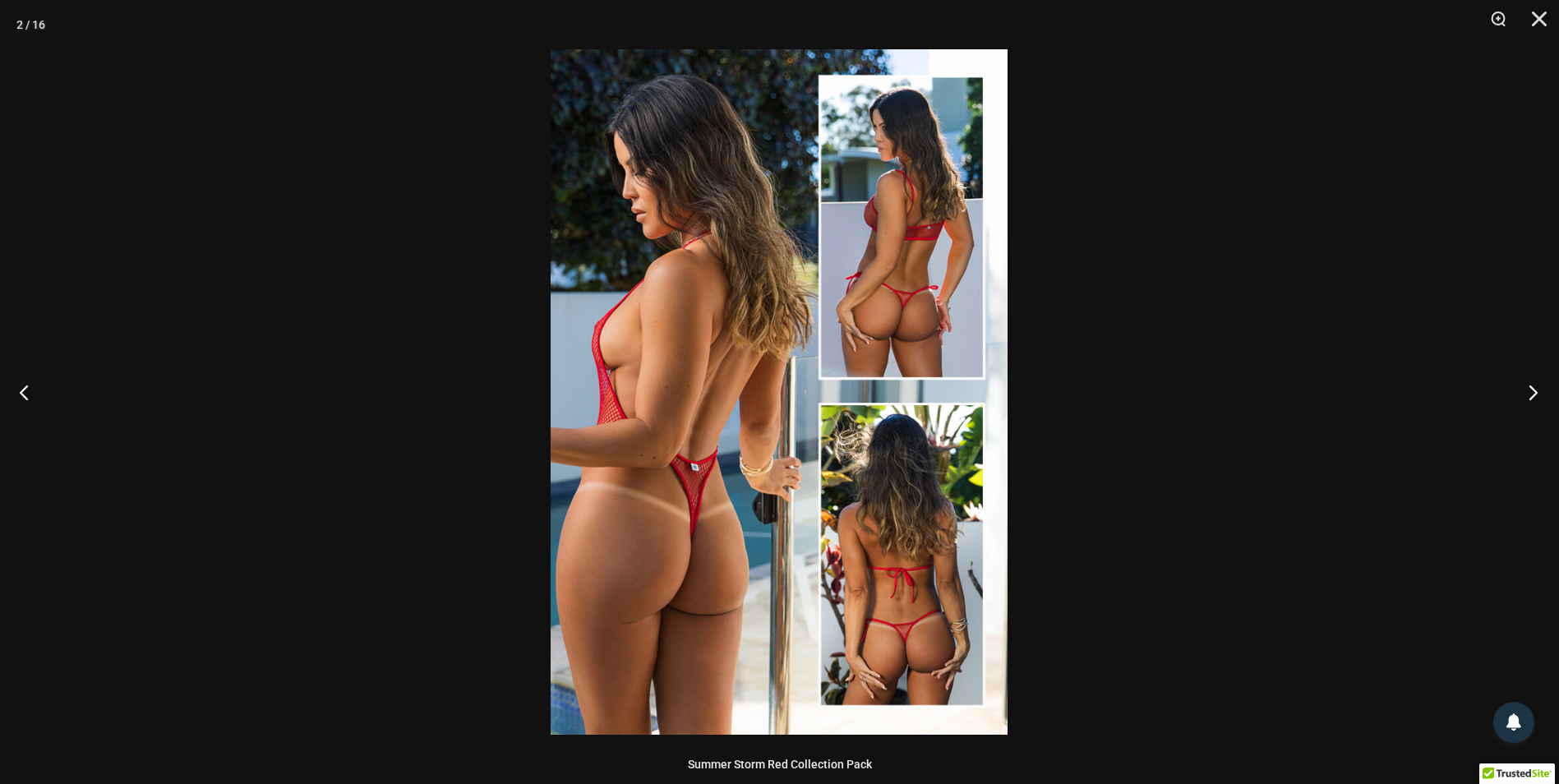
click at [1528, 409] on button "Next" at bounding box center [1528, 391] width 62 height 82
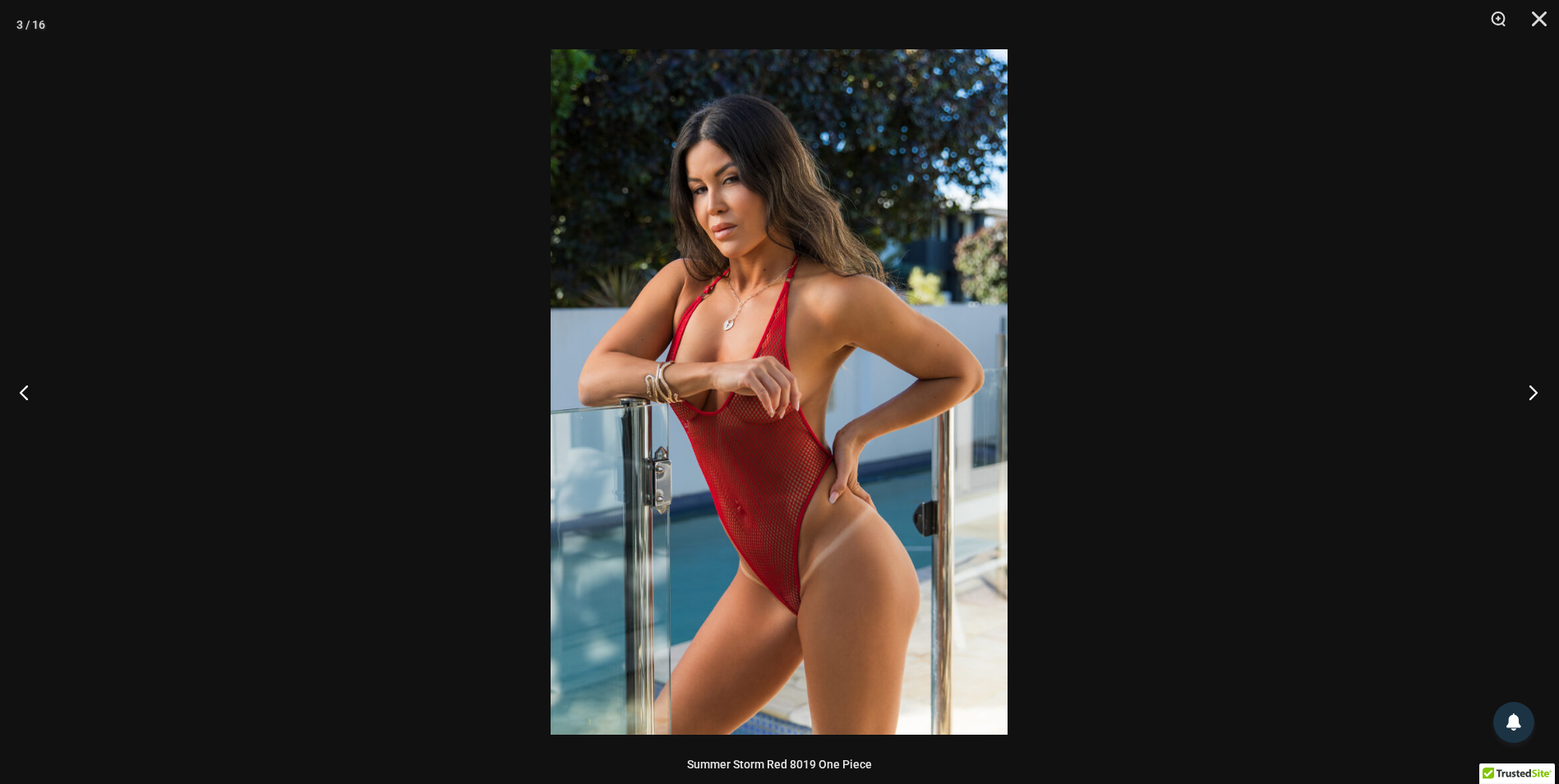
click at [1525, 405] on button "Next" at bounding box center [1528, 391] width 62 height 82
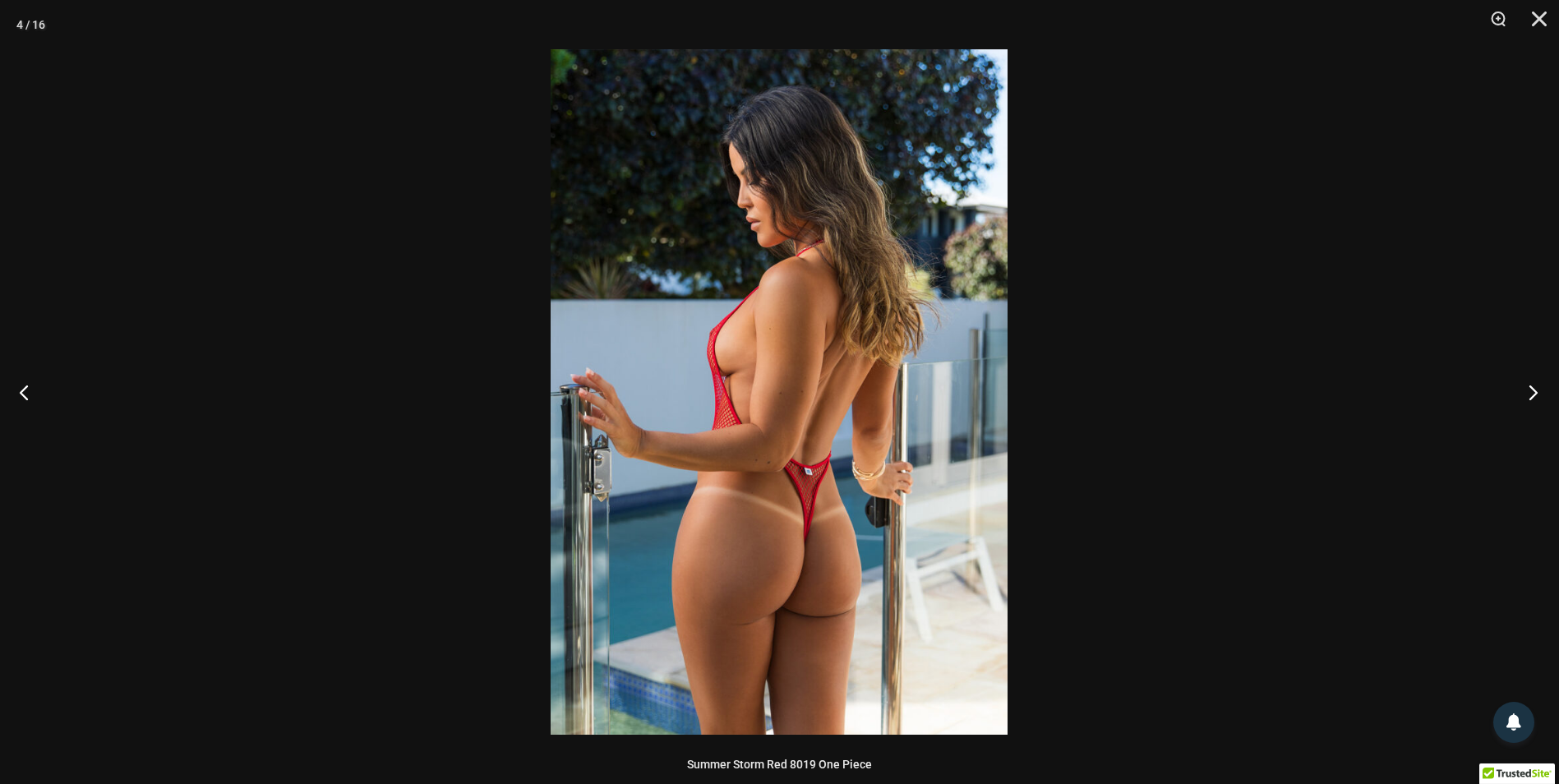
click at [1535, 393] on button "Next" at bounding box center [1528, 391] width 62 height 82
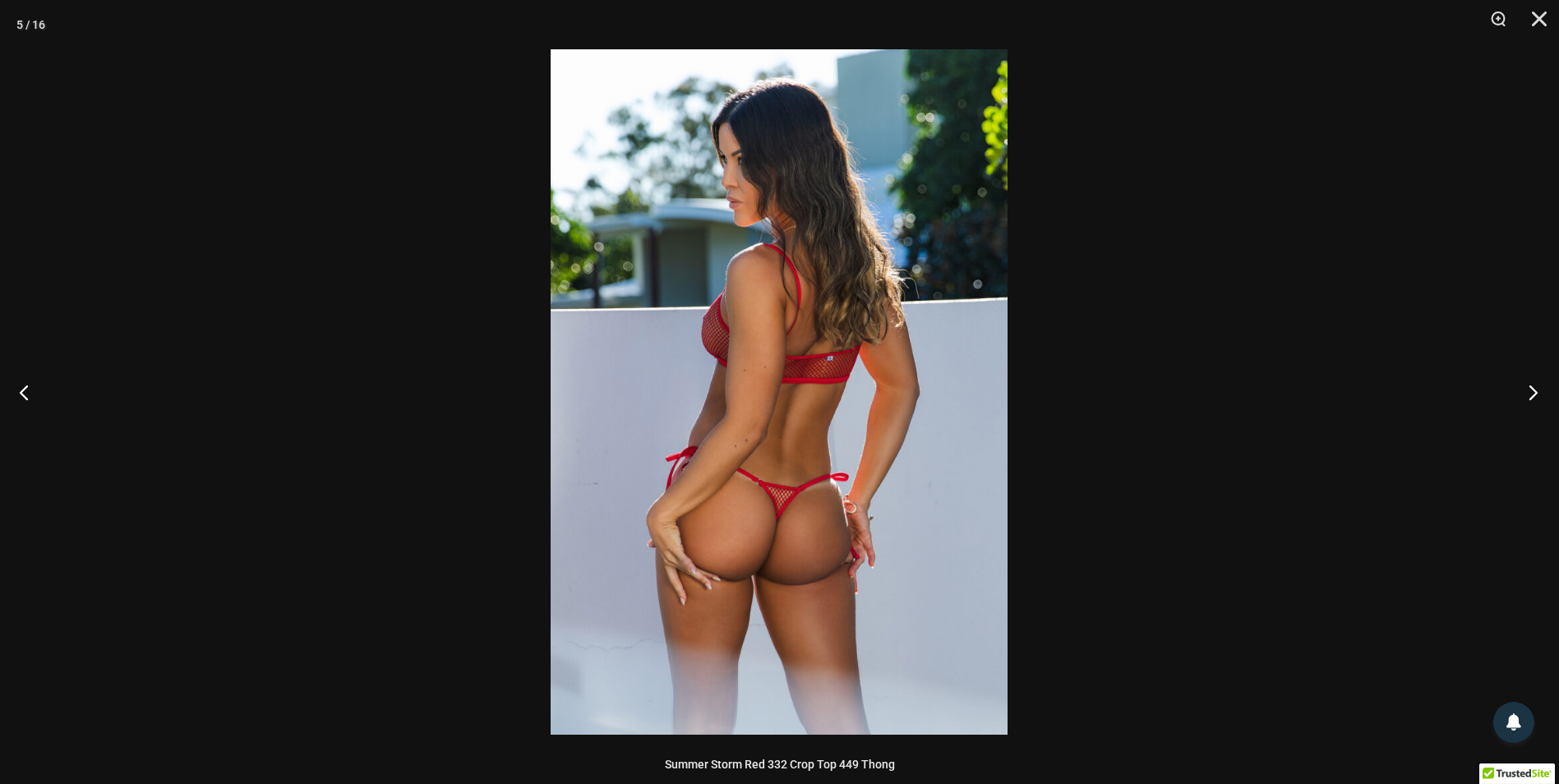
click at [1527, 394] on button "Next" at bounding box center [1528, 391] width 62 height 82
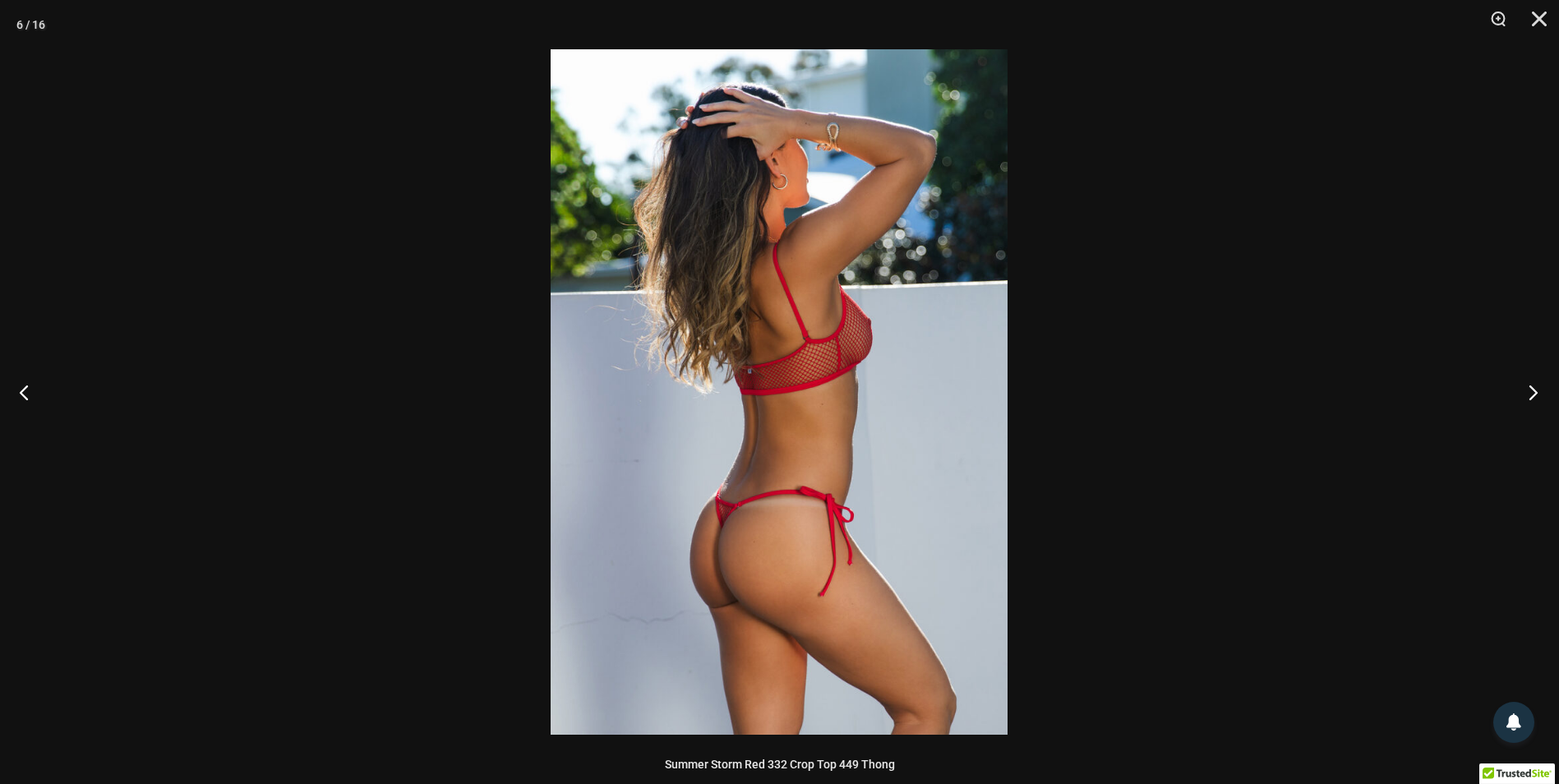
click at [1527, 398] on button "Next" at bounding box center [1528, 391] width 62 height 82
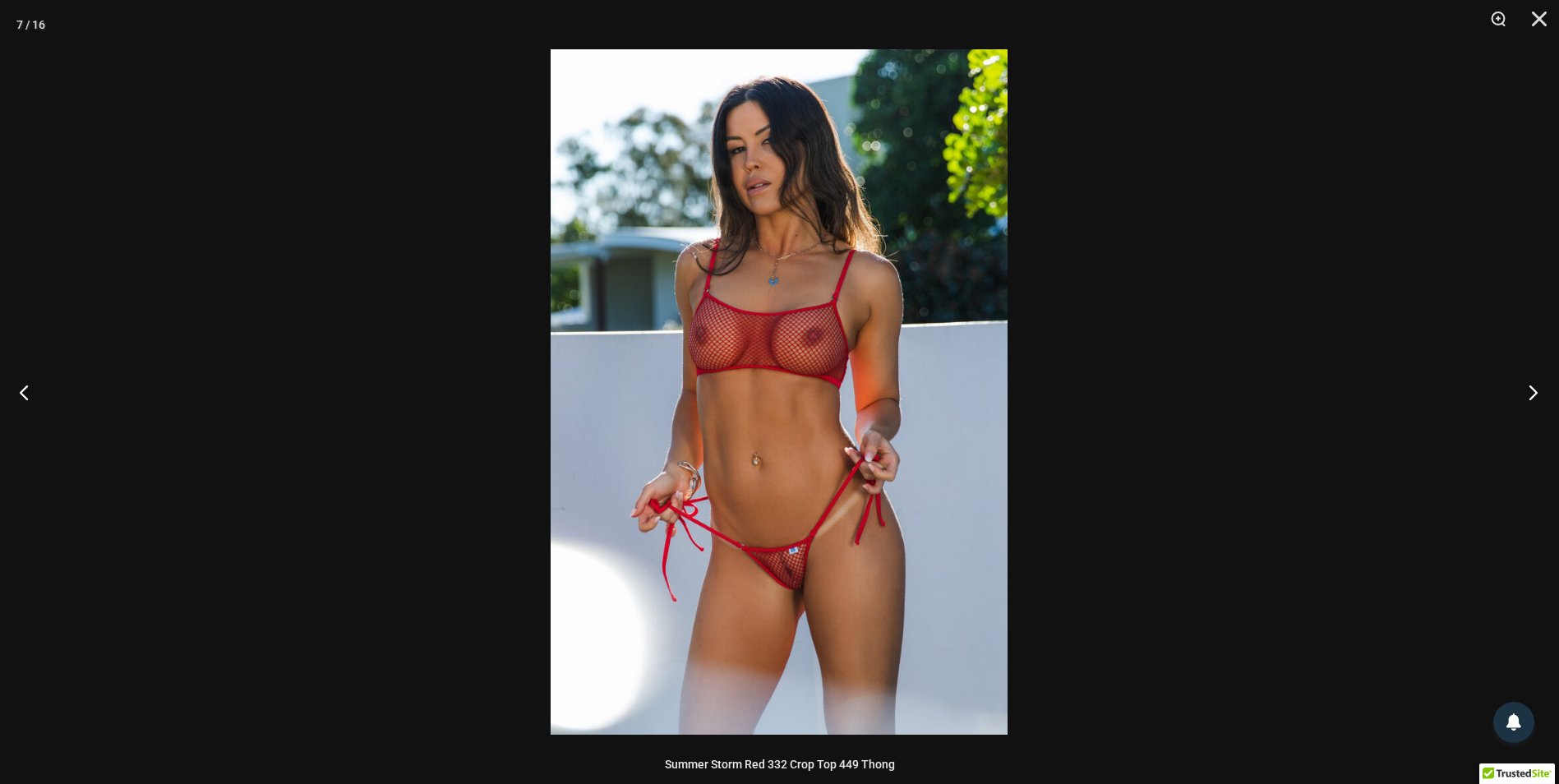
click at [1528, 399] on button "Next" at bounding box center [1528, 391] width 62 height 82
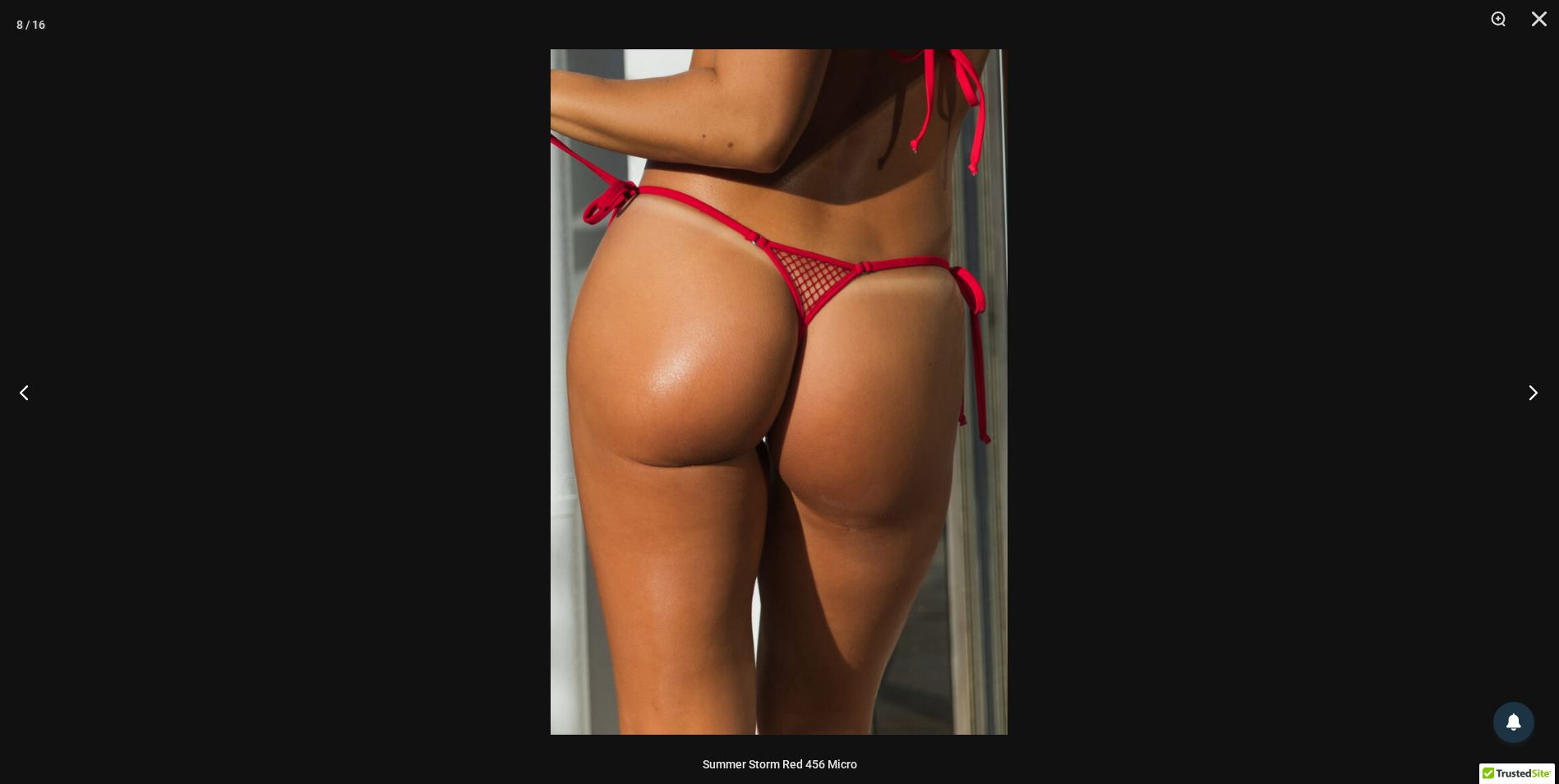
click at [1529, 397] on button "Next" at bounding box center [1528, 391] width 62 height 82
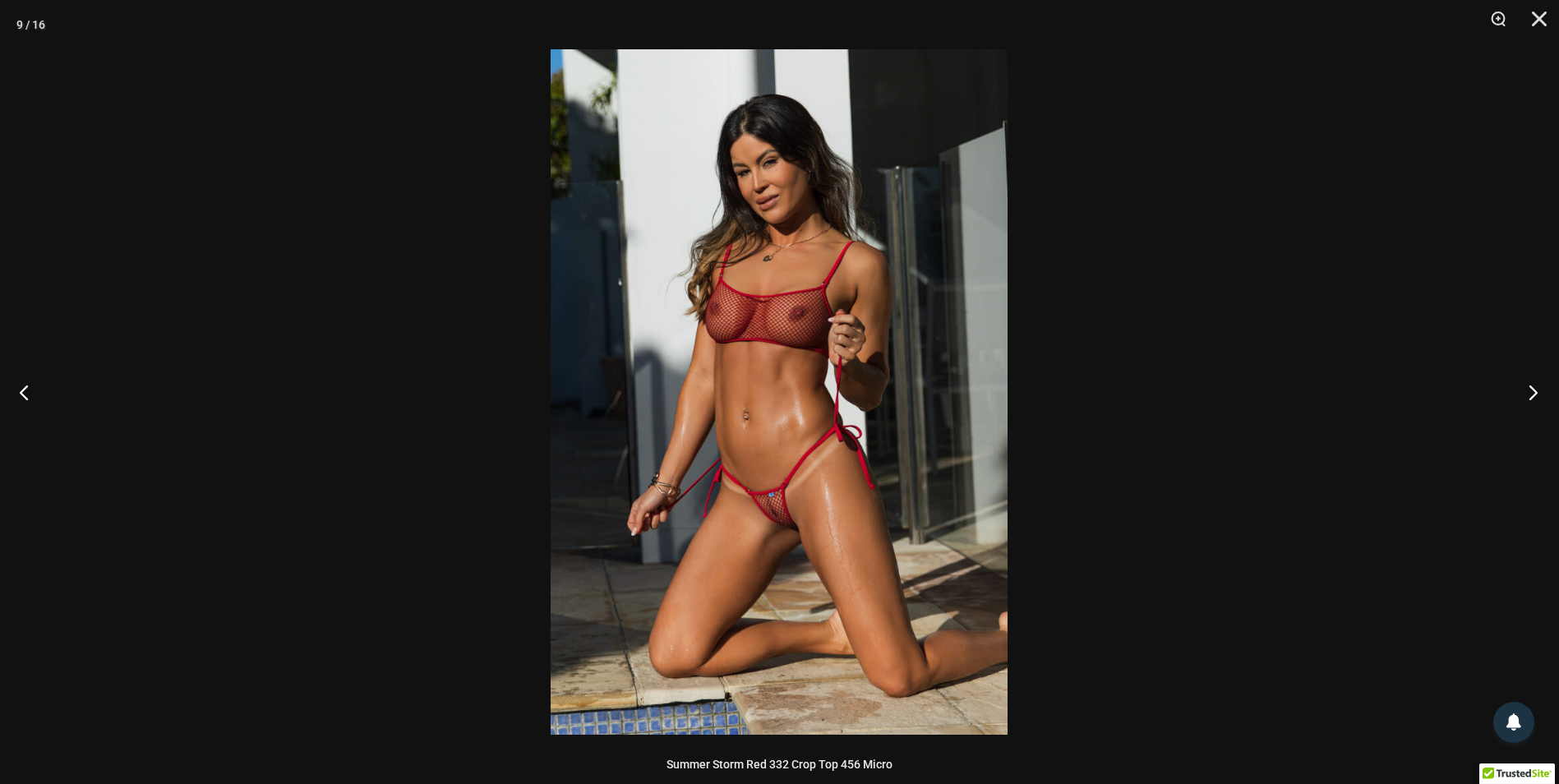
click at [1533, 380] on button "Next" at bounding box center [1528, 391] width 62 height 82
